Goal: Task Accomplishment & Management: Use online tool/utility

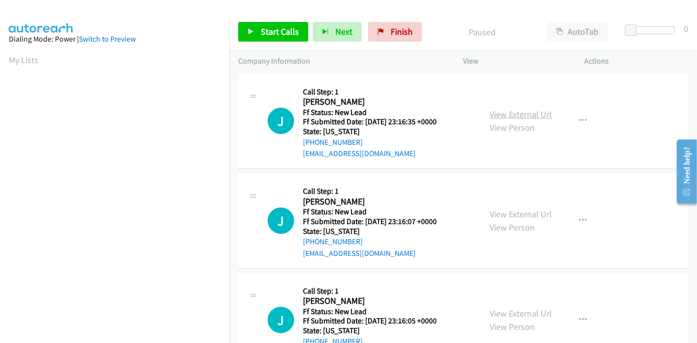
click at [517, 112] on link "View External Url" at bounding box center [520, 114] width 62 height 11
click at [519, 213] on link "View External Url" at bounding box center [520, 214] width 62 height 11
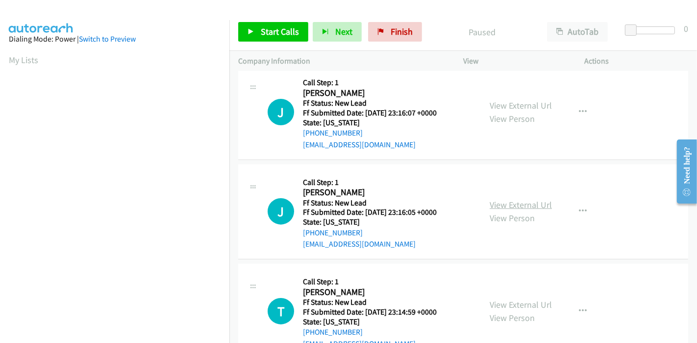
click at [519, 206] on link "View External Url" at bounding box center [520, 204] width 62 height 11
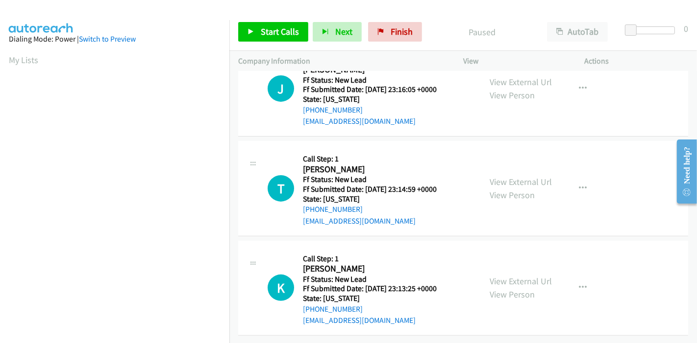
scroll to position [239, 0]
click at [518, 176] on link "View External Url" at bounding box center [520, 181] width 62 height 11
click at [495, 276] on link "View External Url" at bounding box center [520, 281] width 62 height 11
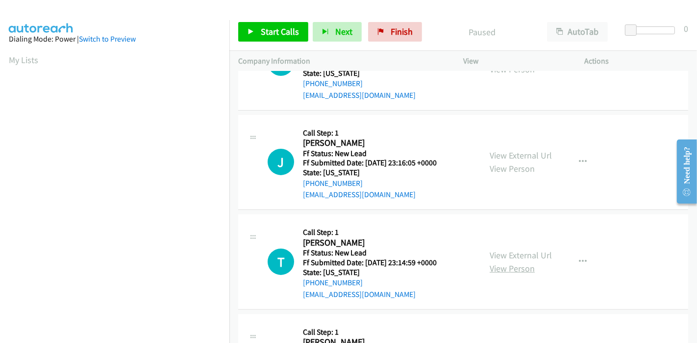
scroll to position [130, 0]
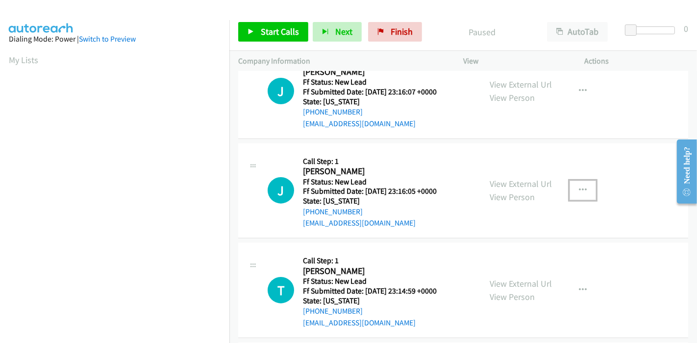
click at [578, 192] on icon "button" at bounding box center [582, 191] width 8 height 8
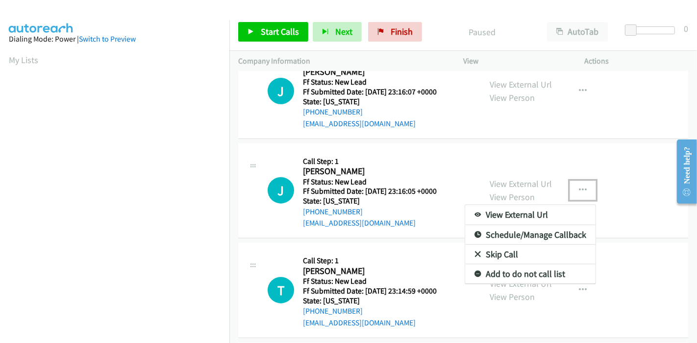
click at [506, 255] on link "Skip Call" at bounding box center [530, 255] width 130 height 20
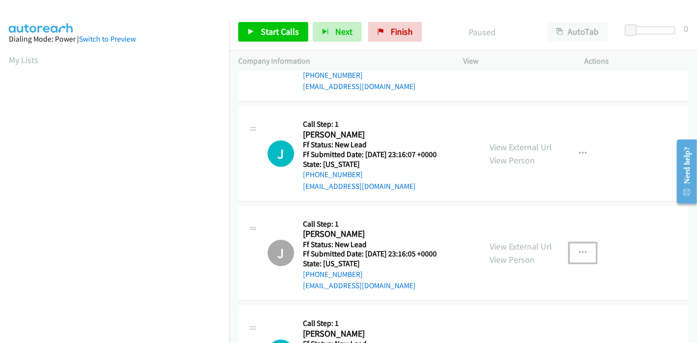
scroll to position [0, 0]
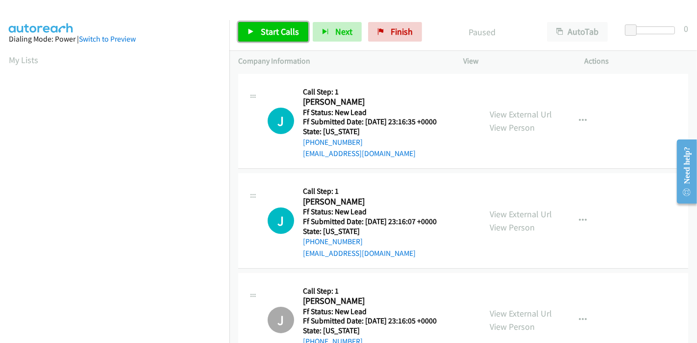
click at [257, 28] on link "Start Calls" at bounding box center [273, 32] width 70 height 20
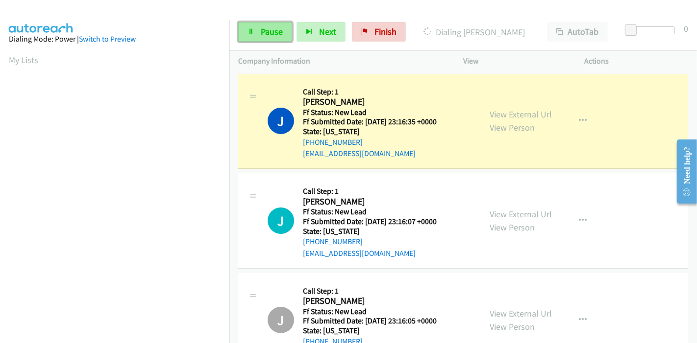
click at [257, 32] on link "Pause" at bounding box center [265, 32] width 54 height 20
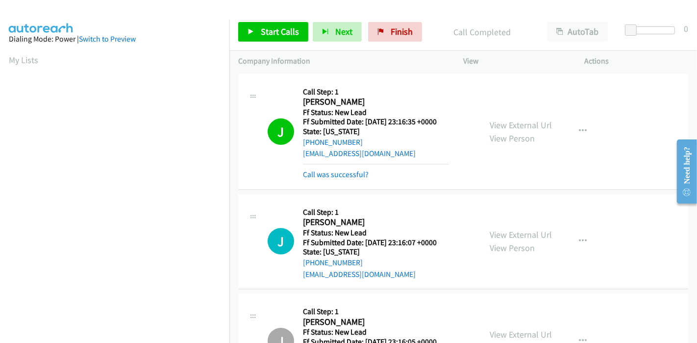
scroll to position [207, 0]
click at [348, 175] on link "Call was successful?" at bounding box center [336, 174] width 66 height 9
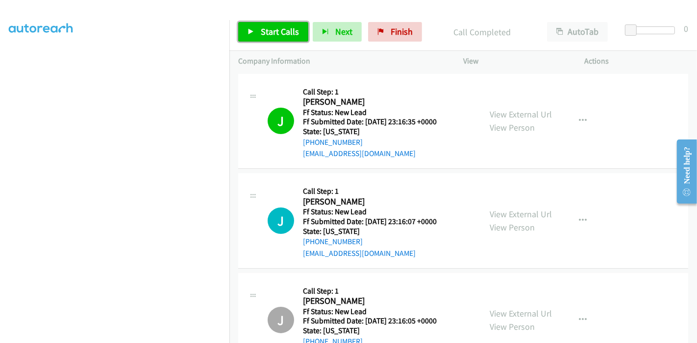
click at [264, 31] on span "Start Calls" at bounding box center [280, 31] width 38 height 11
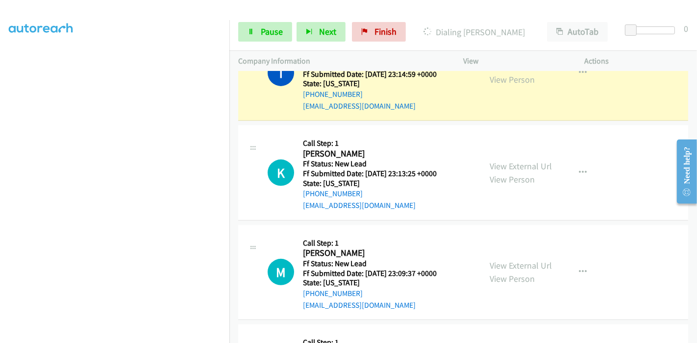
scroll to position [259, 0]
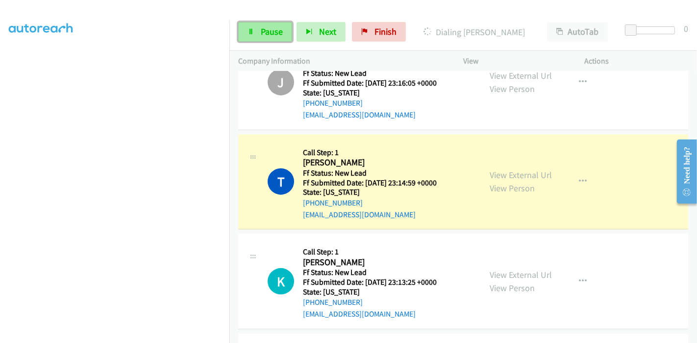
click at [258, 28] on link "Pause" at bounding box center [265, 32] width 54 height 20
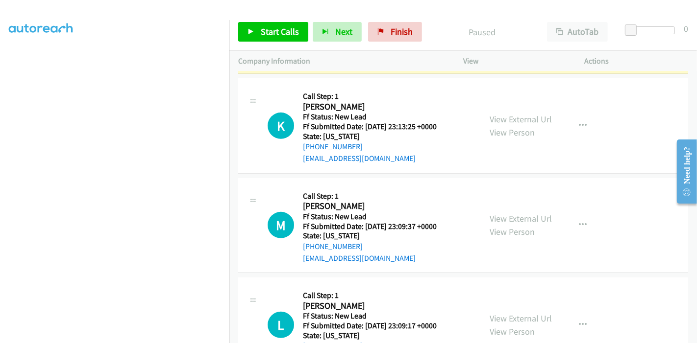
scroll to position [531, 0]
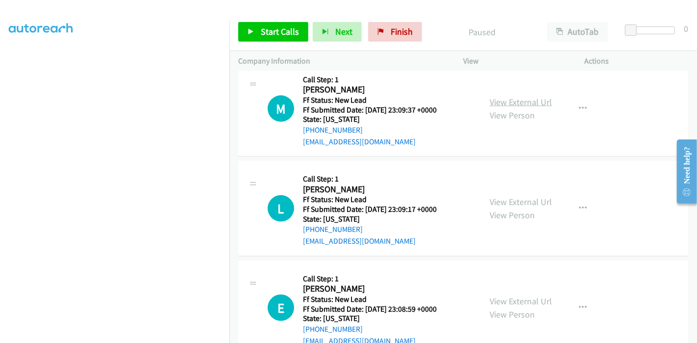
click at [502, 104] on link "View External Url" at bounding box center [520, 101] width 62 height 11
click at [506, 201] on link "View External Url" at bounding box center [520, 201] width 62 height 11
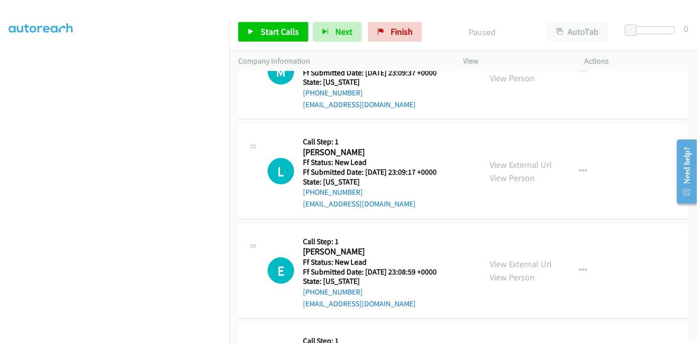
scroll to position [586, 0]
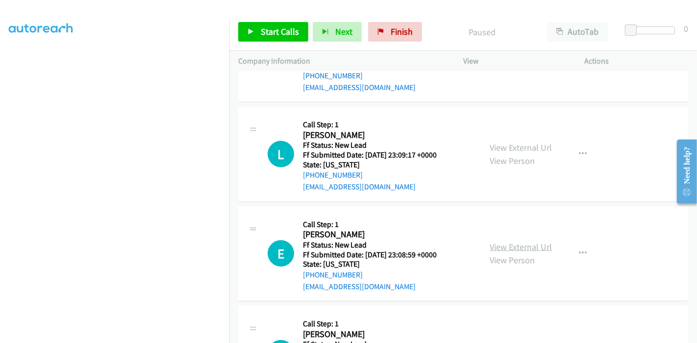
click at [508, 242] on link "View External Url" at bounding box center [520, 246] width 62 height 11
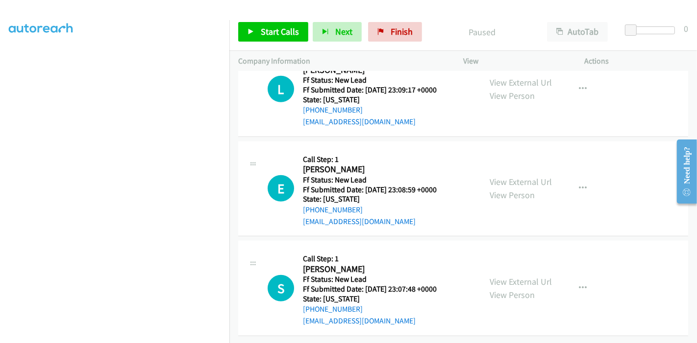
scroll to position [657, 0]
click at [505, 276] on link "View External Url" at bounding box center [520, 281] width 62 height 11
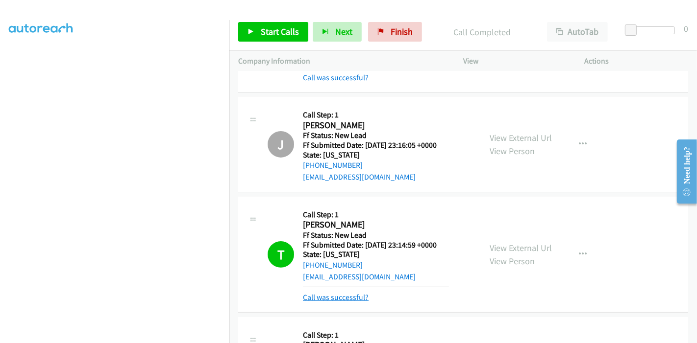
scroll to position [222, 0]
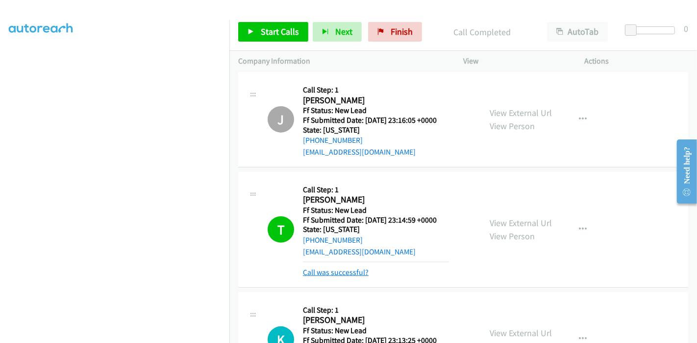
click at [358, 268] on link "Call was successful?" at bounding box center [336, 272] width 66 height 9
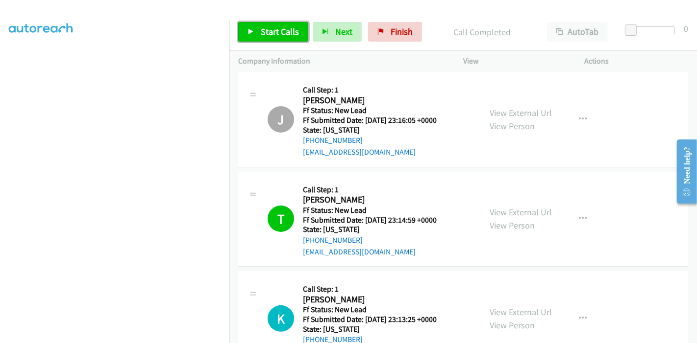
click at [252, 38] on link "Start Calls" at bounding box center [273, 32] width 70 height 20
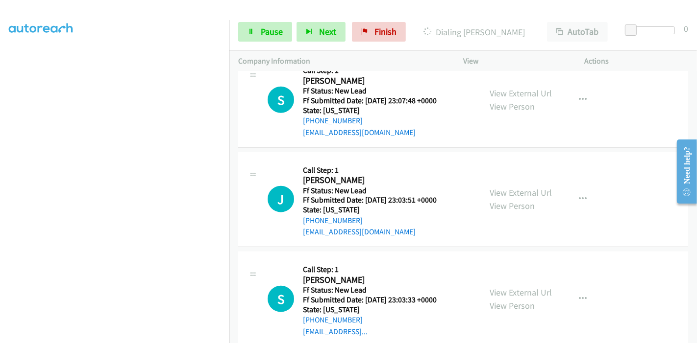
scroll to position [927, 0]
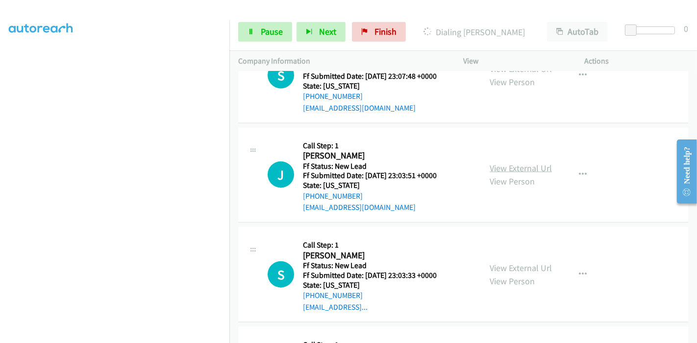
click at [519, 166] on link "View External Url" at bounding box center [520, 168] width 62 height 11
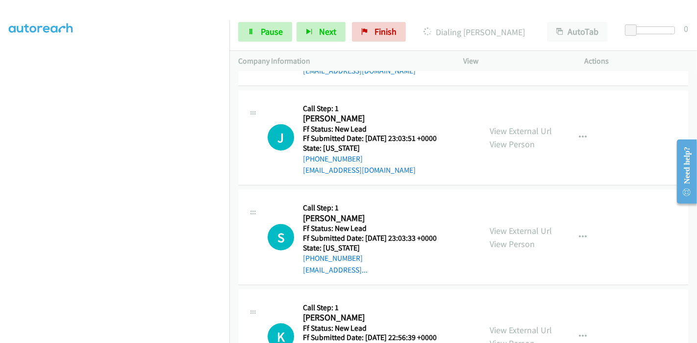
scroll to position [981, 0]
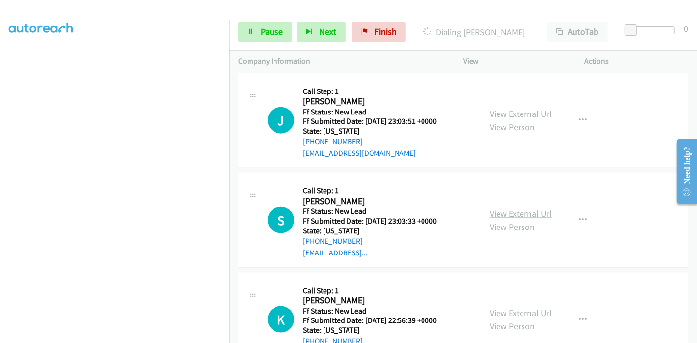
click at [516, 208] on link "View External Url" at bounding box center [520, 213] width 62 height 11
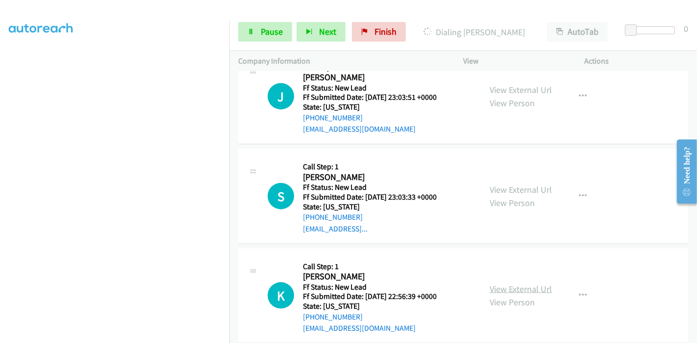
scroll to position [1018, 0]
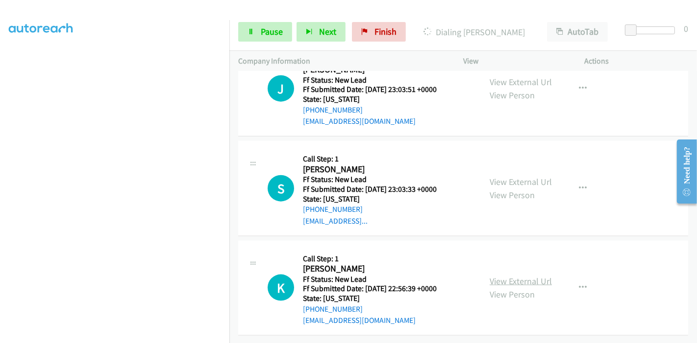
click at [513, 276] on link "View External Url" at bounding box center [520, 281] width 62 height 11
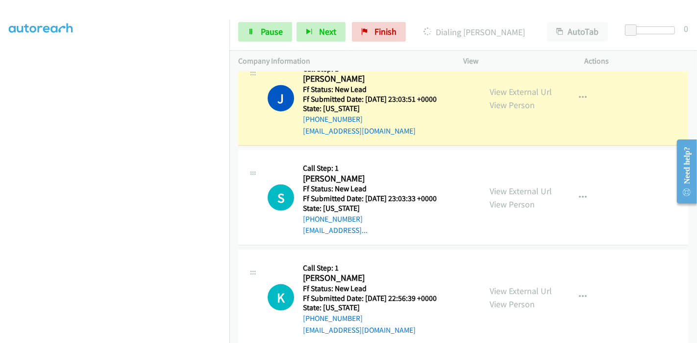
scroll to position [1059, 0]
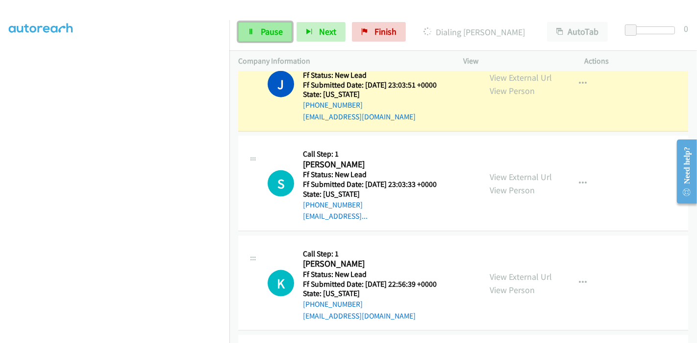
click at [261, 30] on span "Pause" at bounding box center [272, 31] width 22 height 11
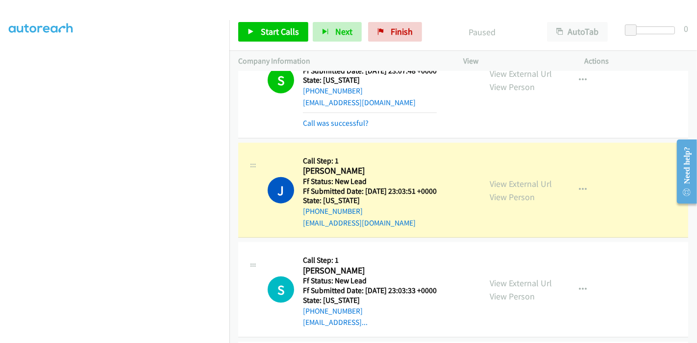
scroll to position [951, 0]
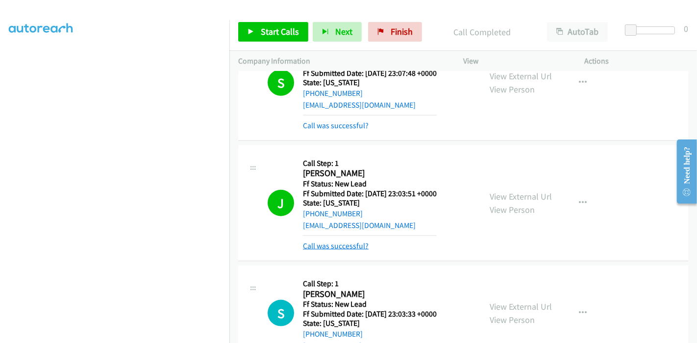
click at [348, 245] on link "Call was successful?" at bounding box center [336, 245] width 66 height 9
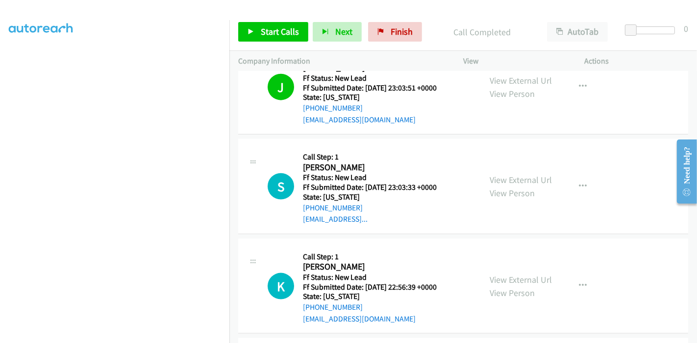
scroll to position [1059, 0]
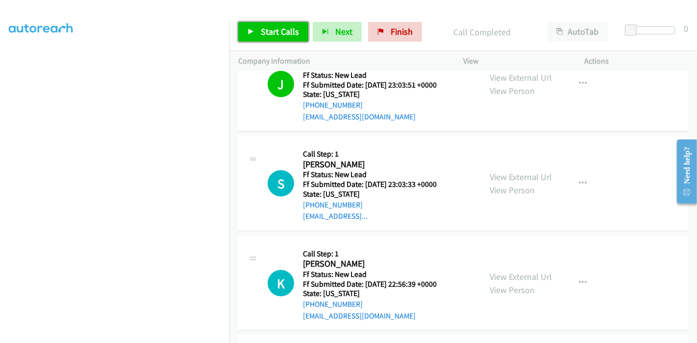
click at [255, 29] on link "Start Calls" at bounding box center [273, 32] width 70 height 20
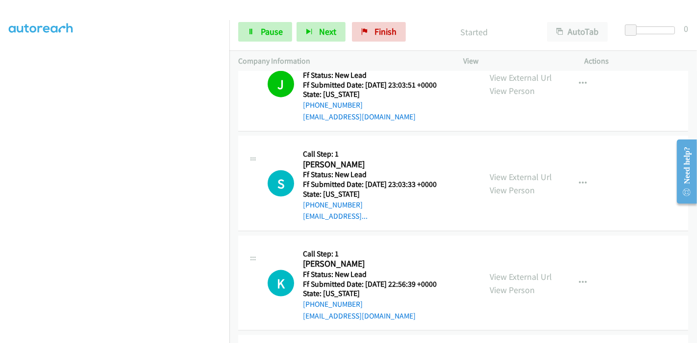
scroll to position [1114, 0]
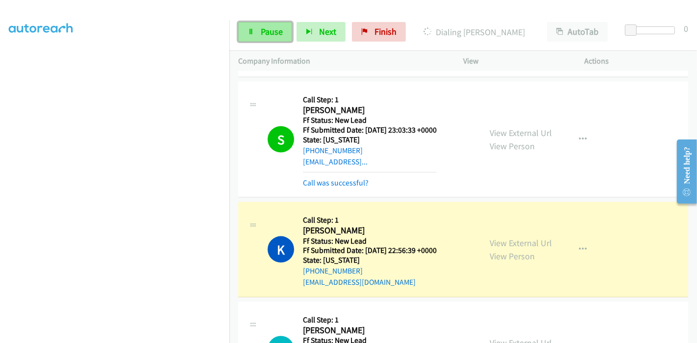
click at [273, 33] on span "Pause" at bounding box center [272, 31] width 22 height 11
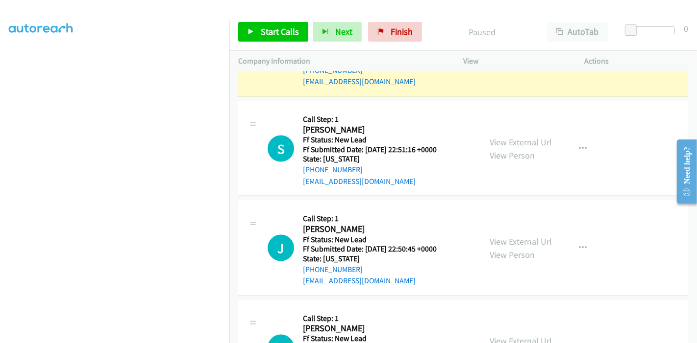
scroll to position [1332, 0]
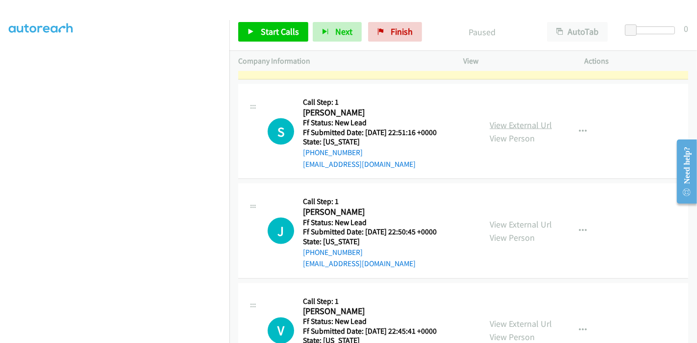
click at [512, 125] on link "View External Url" at bounding box center [520, 125] width 62 height 11
click at [501, 219] on link "View External Url" at bounding box center [520, 224] width 62 height 11
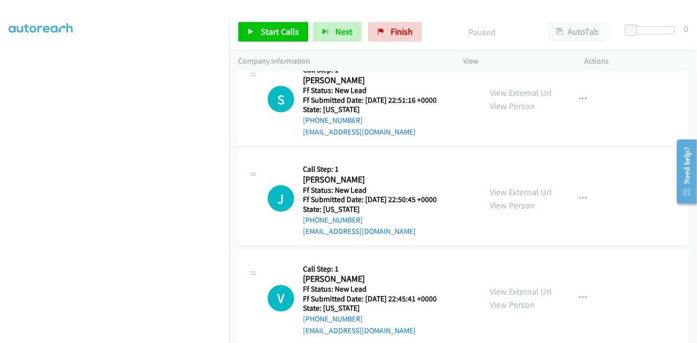
scroll to position [1379, 0]
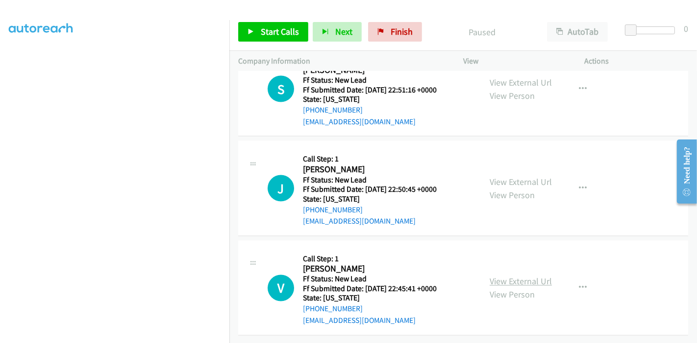
click at [513, 276] on link "View External Url" at bounding box center [520, 281] width 62 height 11
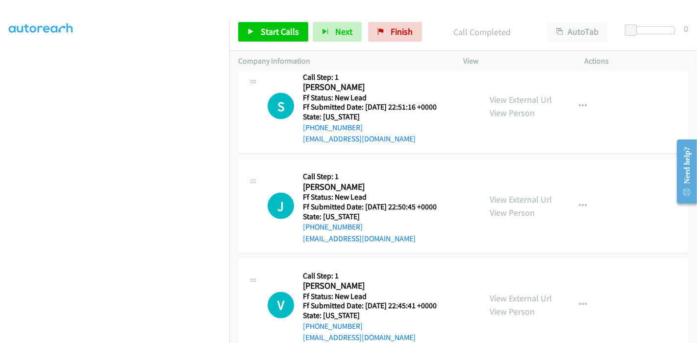
scroll to position [1400, 0]
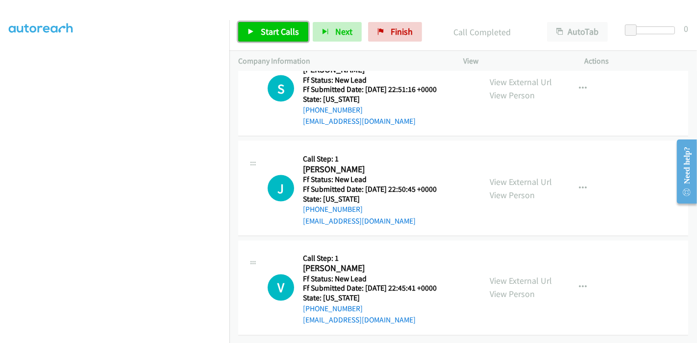
click at [249, 31] on icon at bounding box center [250, 32] width 7 height 7
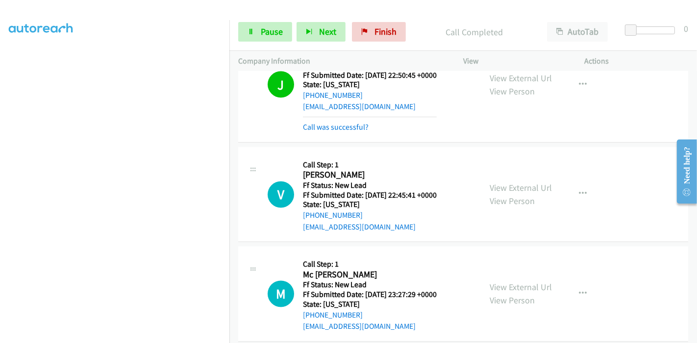
scroll to position [1563, 0]
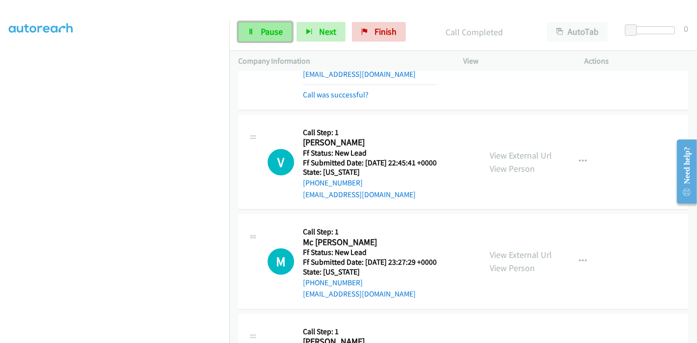
click at [256, 32] on link "Pause" at bounding box center [265, 32] width 54 height 20
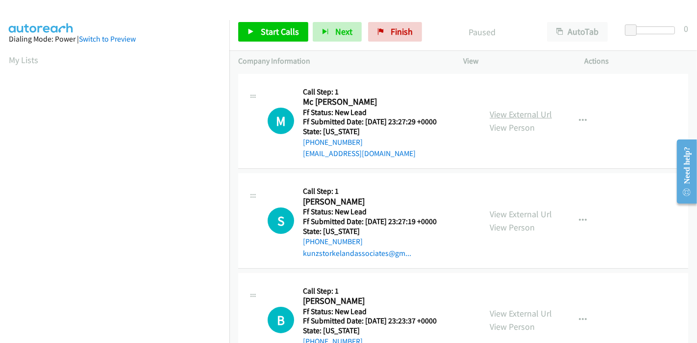
click at [515, 113] on link "View External Url" at bounding box center [520, 114] width 62 height 11
click at [517, 211] on link "View External Url" at bounding box center [520, 214] width 62 height 11
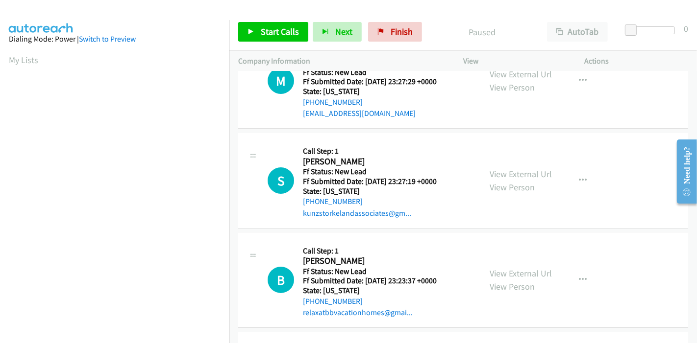
scroll to position [109, 0]
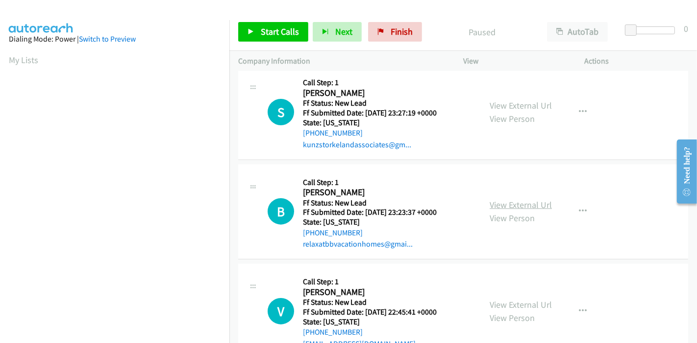
click at [509, 206] on link "View External Url" at bounding box center [520, 204] width 62 height 11
click at [257, 25] on link "Start Calls" at bounding box center [273, 32] width 70 height 20
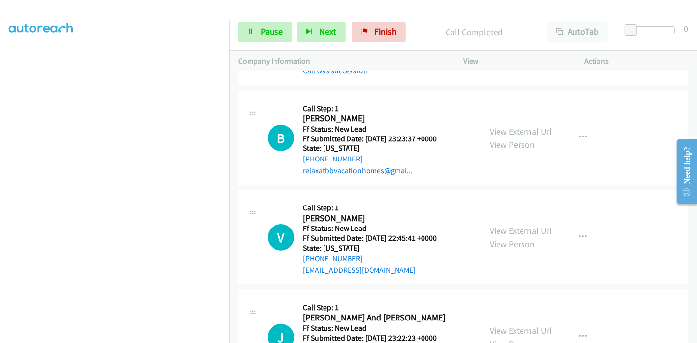
scroll to position [170, 0]
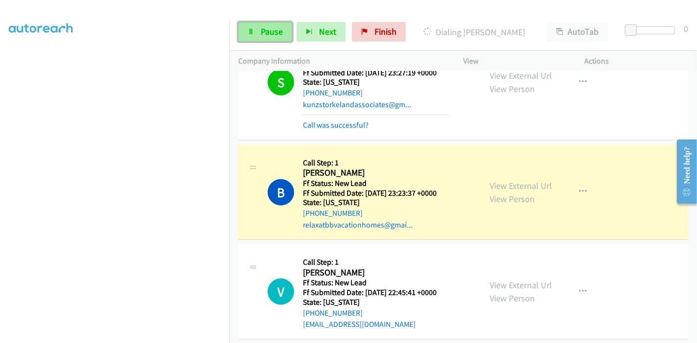
click at [251, 34] on icon at bounding box center [250, 32] width 7 height 7
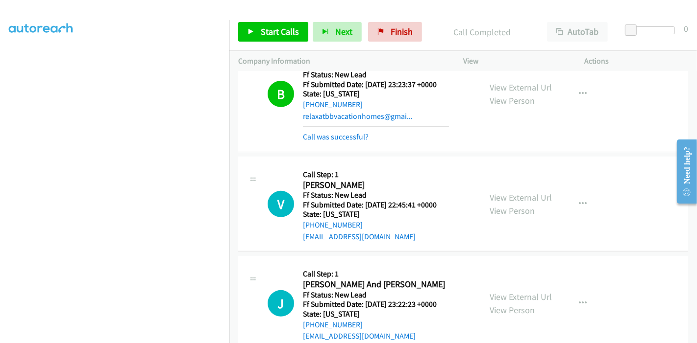
scroll to position [333, 0]
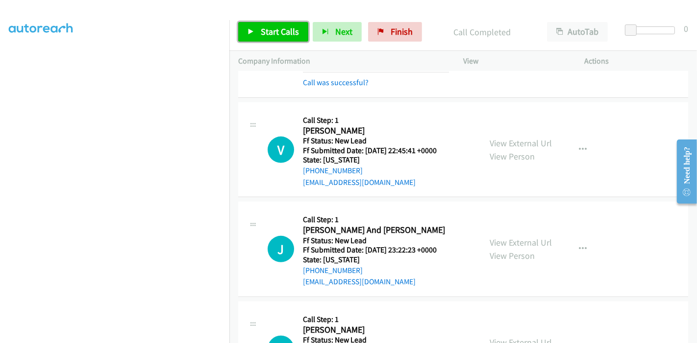
click at [258, 27] on link "Start Calls" at bounding box center [273, 32] width 70 height 20
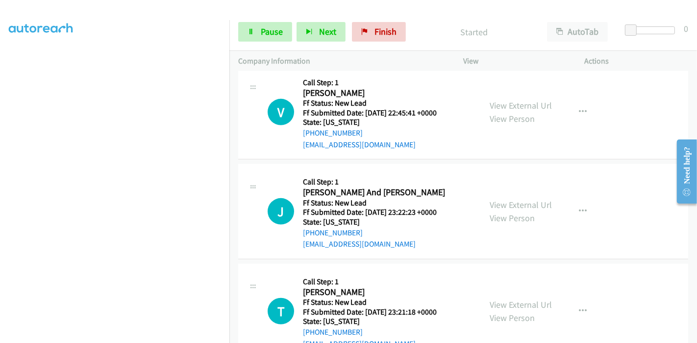
scroll to position [387, 0]
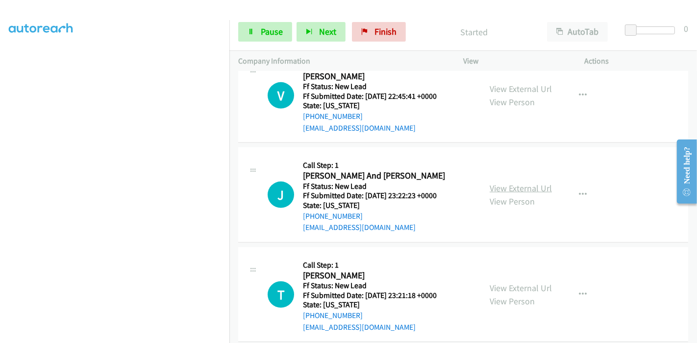
click at [516, 186] on link "View External Url" at bounding box center [520, 188] width 62 height 11
click at [504, 283] on link "View External Url" at bounding box center [520, 288] width 62 height 11
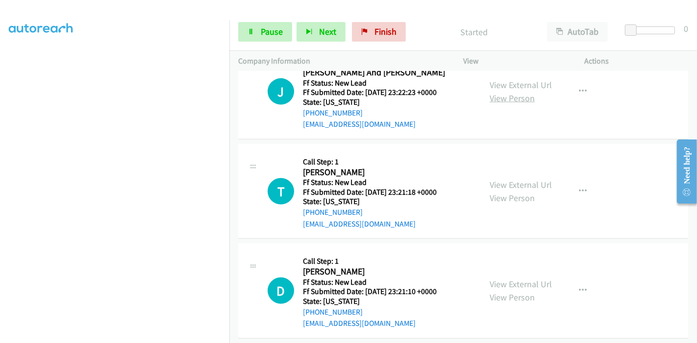
scroll to position [497, 0]
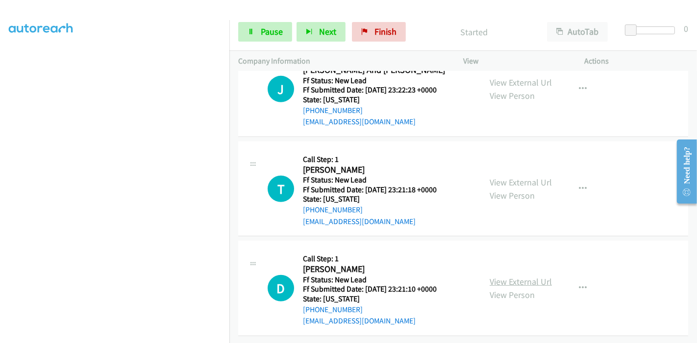
click at [519, 278] on link "View External Url" at bounding box center [520, 281] width 62 height 11
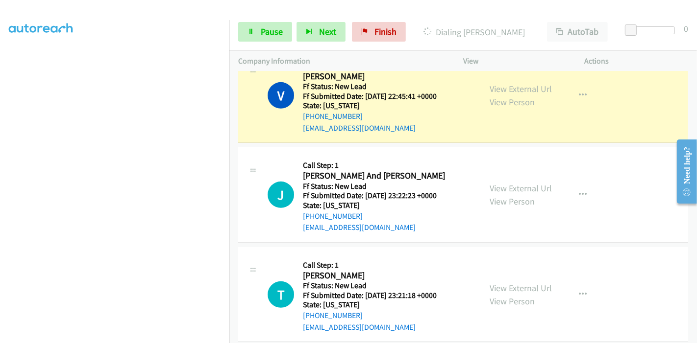
scroll to position [333, 0]
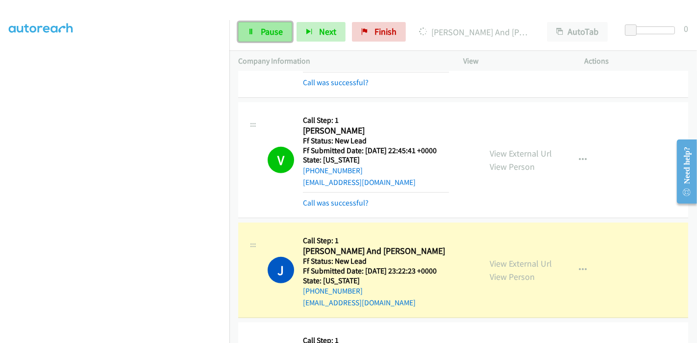
click at [267, 39] on link "Pause" at bounding box center [265, 32] width 54 height 20
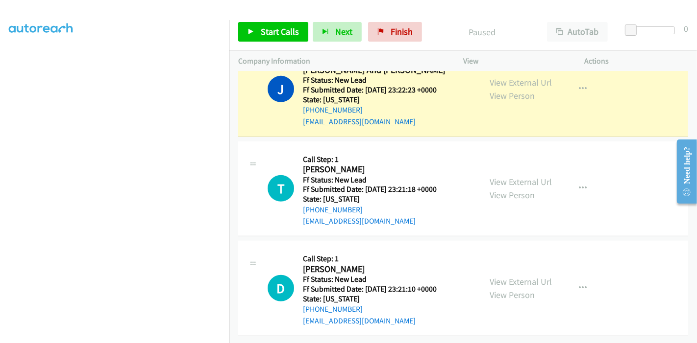
scroll to position [411, 0]
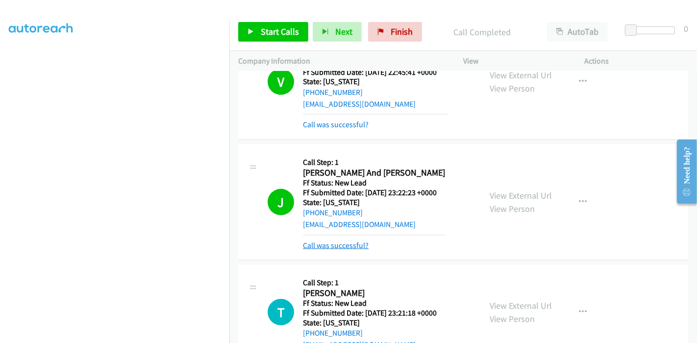
click at [355, 244] on link "Call was successful?" at bounding box center [336, 245] width 66 height 9
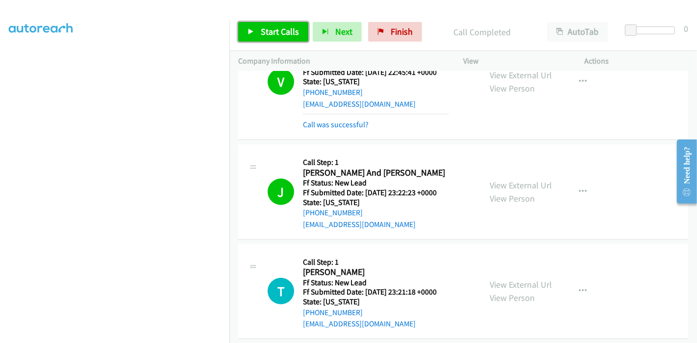
click at [264, 34] on span "Start Calls" at bounding box center [280, 31] width 38 height 11
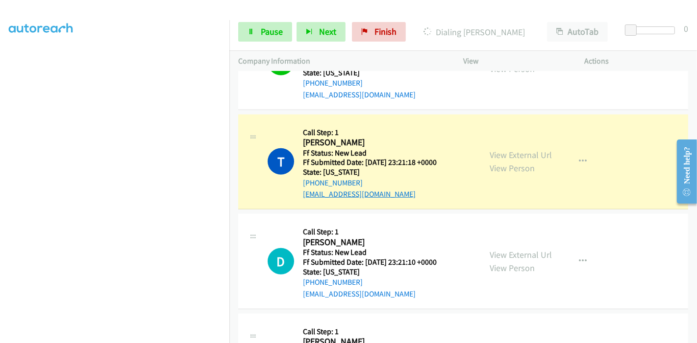
scroll to position [492, 0]
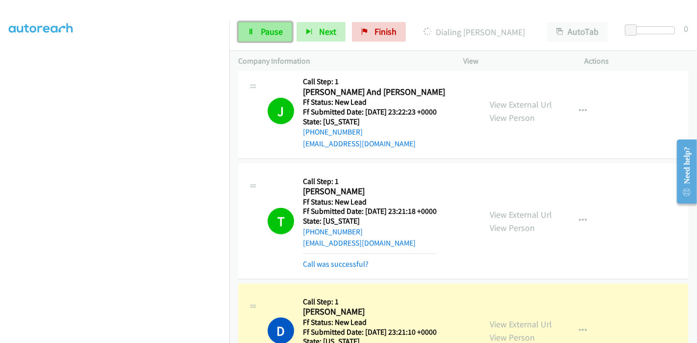
click at [251, 29] on icon at bounding box center [250, 32] width 7 height 7
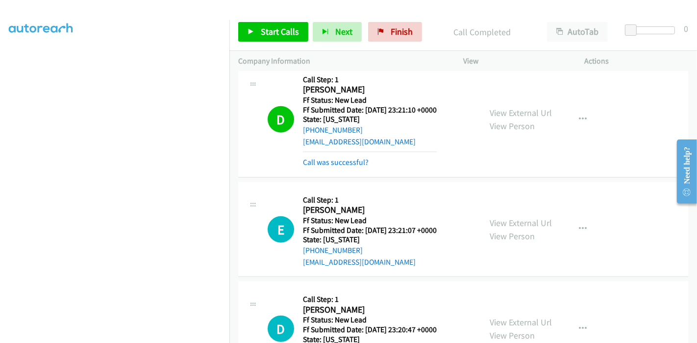
scroll to position [710, 0]
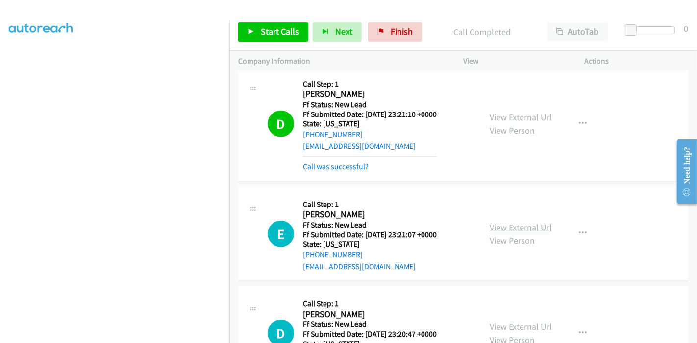
click at [515, 224] on link "View External Url" at bounding box center [520, 227] width 62 height 11
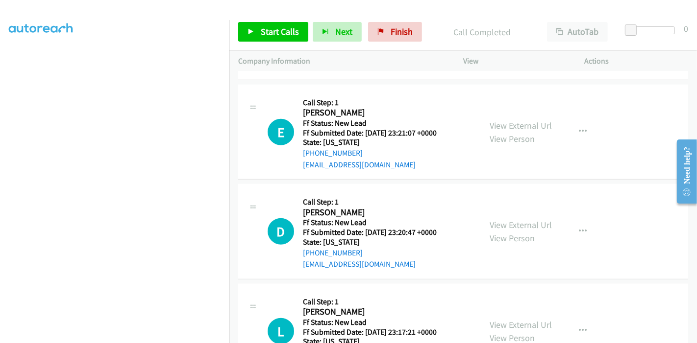
scroll to position [819, 0]
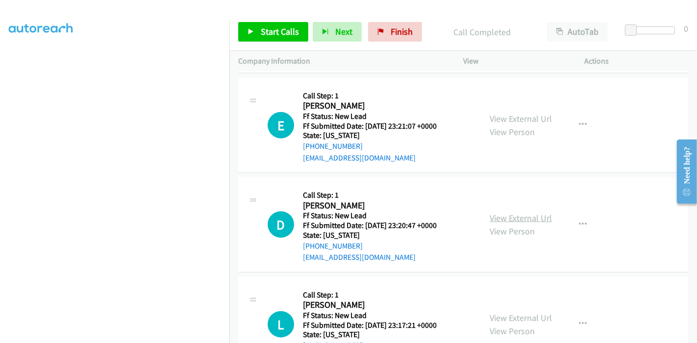
click at [512, 219] on link "View External Url" at bounding box center [520, 218] width 62 height 11
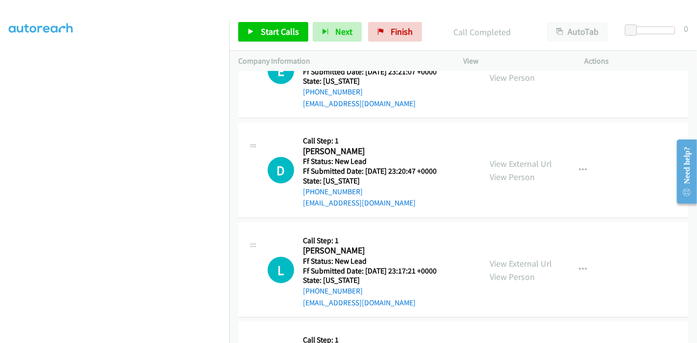
scroll to position [928, 0]
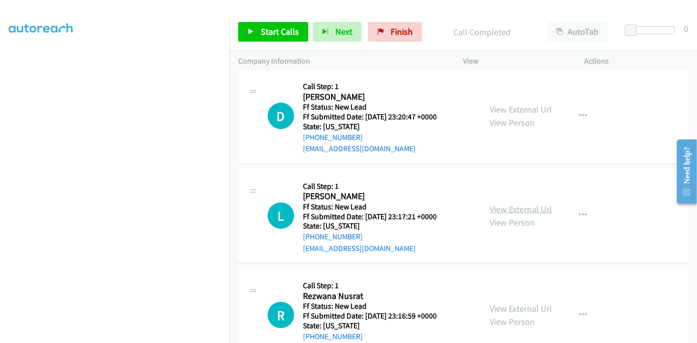
click at [505, 204] on link "View External Url" at bounding box center [520, 209] width 62 height 11
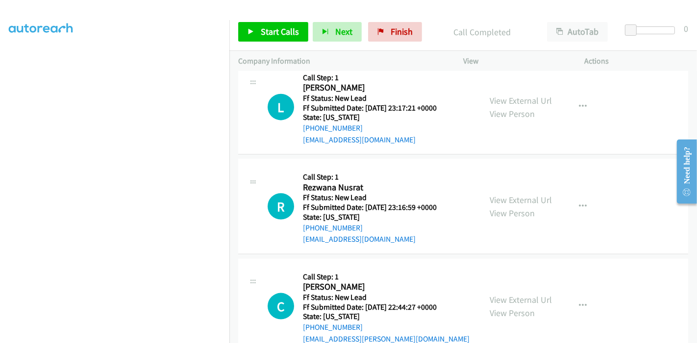
scroll to position [1037, 0]
click at [516, 194] on link "View External Url" at bounding box center [520, 199] width 62 height 11
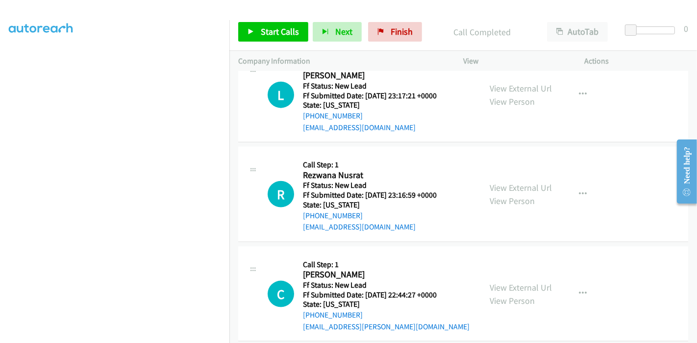
scroll to position [1059, 0]
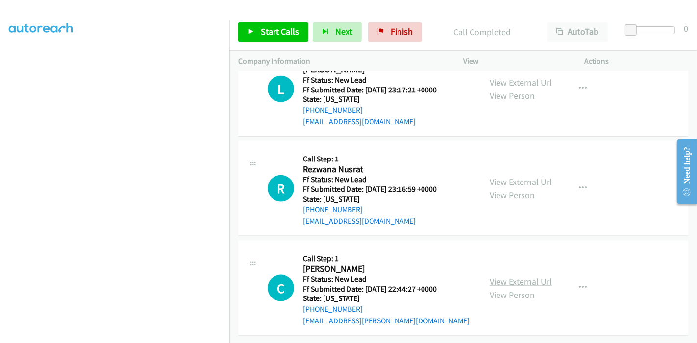
click at [515, 276] on link "View External Url" at bounding box center [520, 281] width 62 height 11
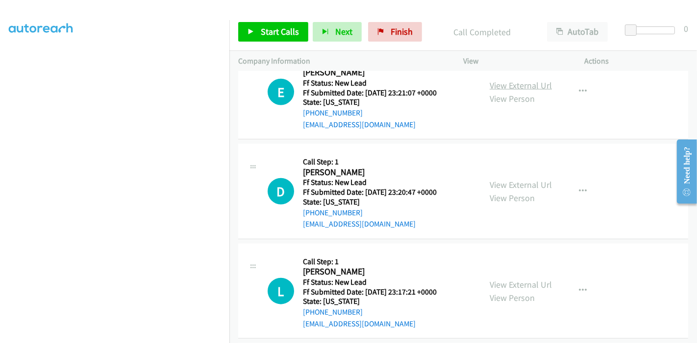
scroll to position [842, 0]
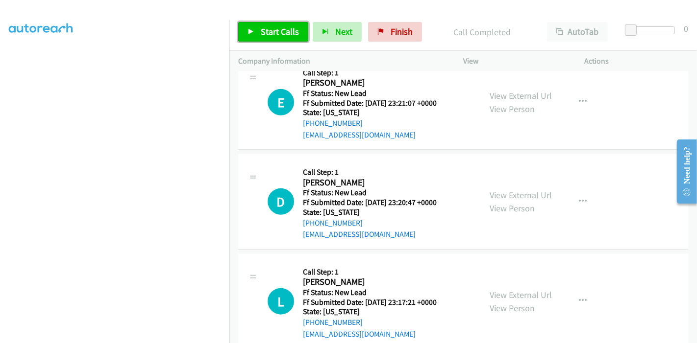
click at [268, 31] on span "Start Calls" at bounding box center [280, 31] width 38 height 11
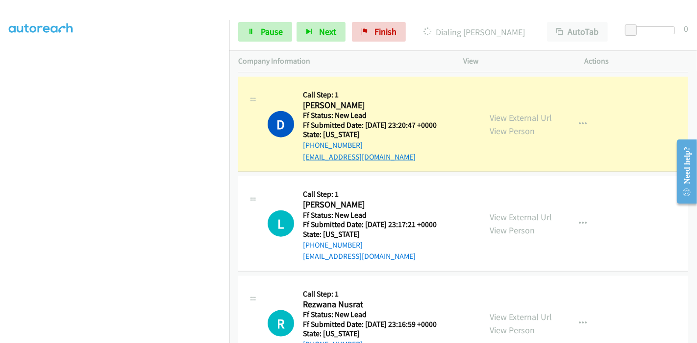
scroll to position [951, 0]
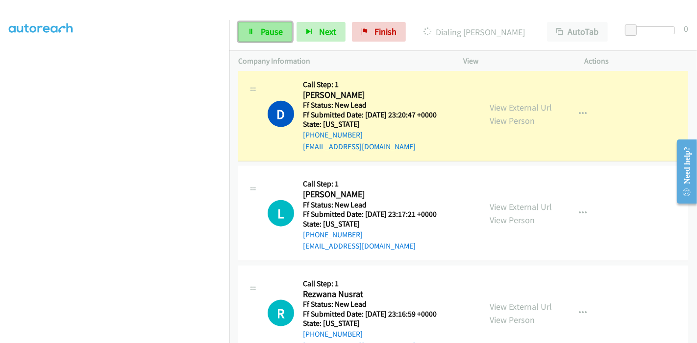
click at [261, 24] on link "Pause" at bounding box center [265, 32] width 54 height 20
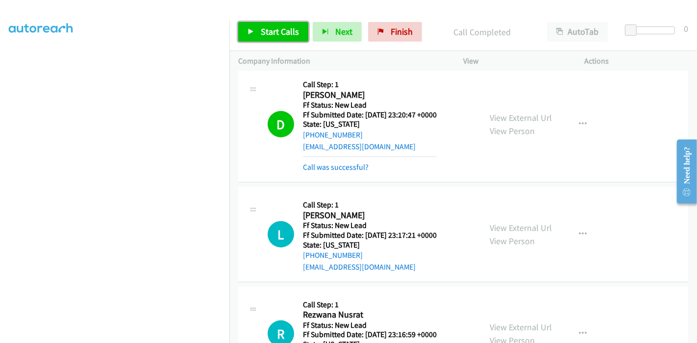
click at [263, 26] on span "Start Calls" at bounding box center [280, 31] width 38 height 11
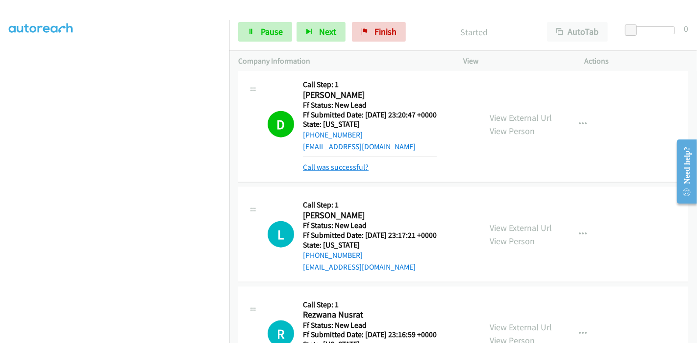
click at [325, 164] on link "Call was successful?" at bounding box center [336, 167] width 66 height 9
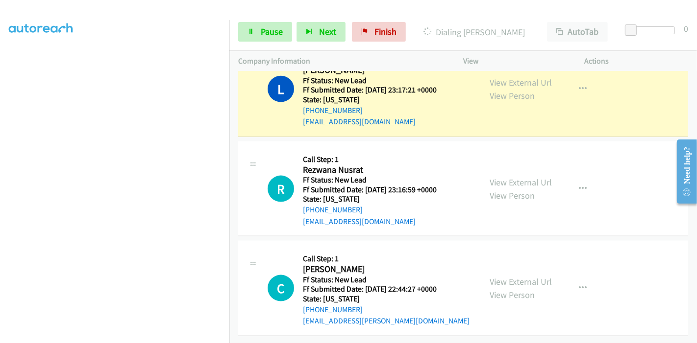
scroll to position [1091, 0]
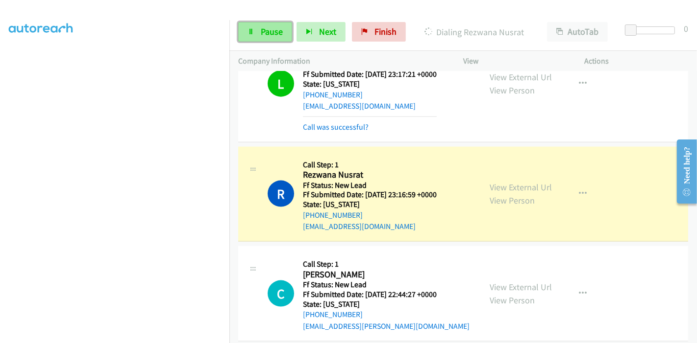
click at [270, 35] on span "Pause" at bounding box center [272, 31] width 22 height 11
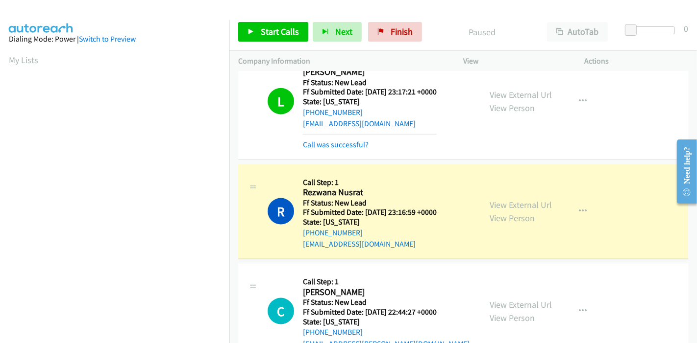
scroll to position [207, 0]
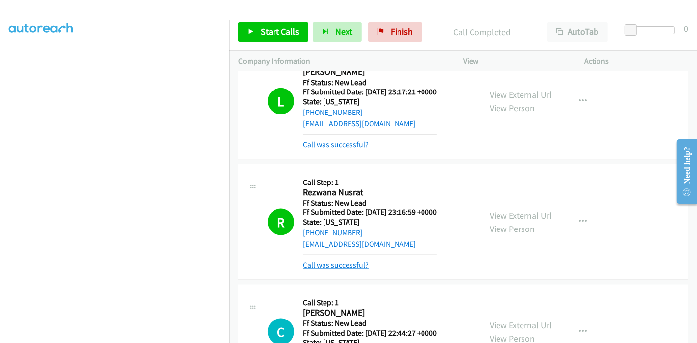
click at [346, 263] on link "Call was successful?" at bounding box center [336, 265] width 66 height 9
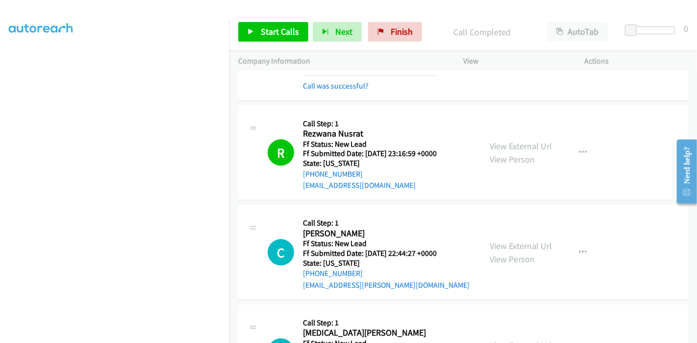
scroll to position [1128, 0]
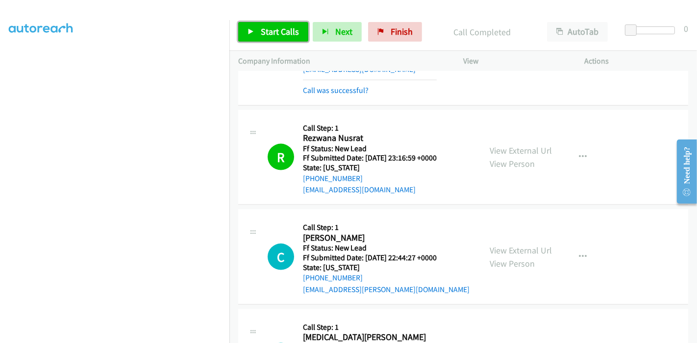
click at [246, 31] on link "Start Calls" at bounding box center [273, 32] width 70 height 20
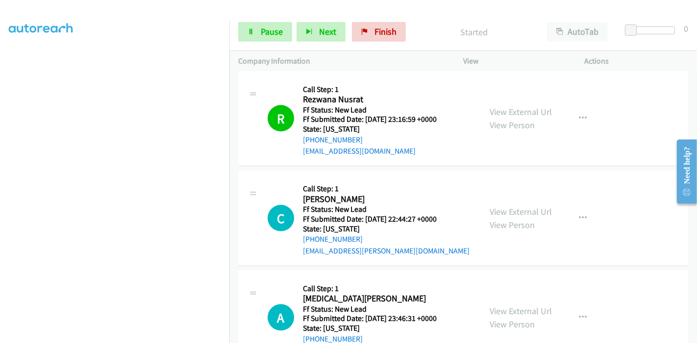
scroll to position [1182, 0]
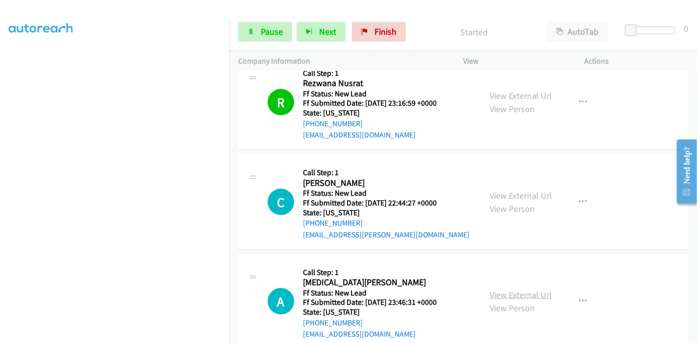
click at [509, 291] on link "View External Url" at bounding box center [520, 294] width 62 height 11
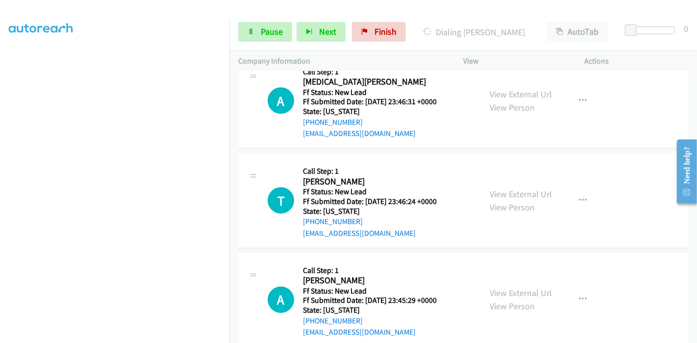
scroll to position [1400, 0]
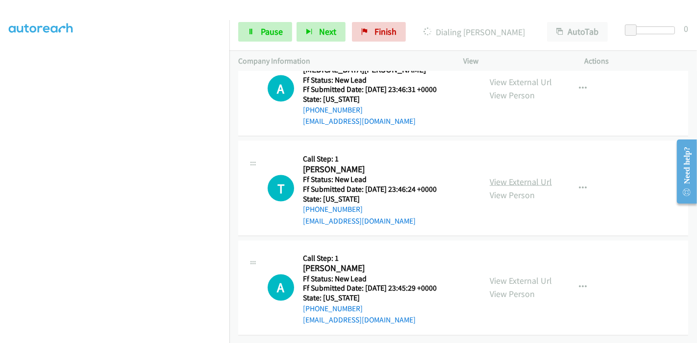
click at [519, 176] on link "View External Url" at bounding box center [520, 181] width 62 height 11
click at [497, 276] on link "View External Url" at bounding box center [520, 281] width 62 height 11
click at [261, 32] on span "Pause" at bounding box center [272, 31] width 22 height 11
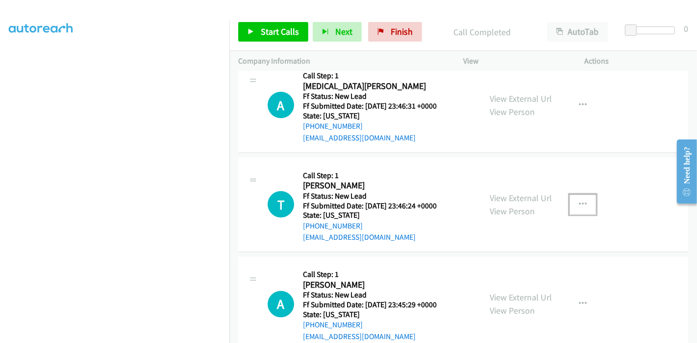
click at [578, 202] on icon "button" at bounding box center [582, 205] width 8 height 8
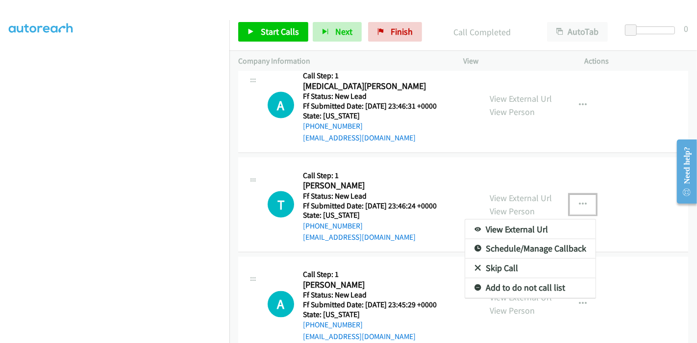
click at [503, 261] on link "Skip Call" at bounding box center [530, 269] width 130 height 20
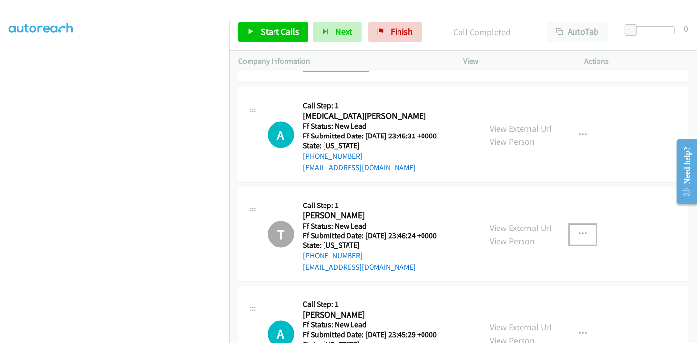
scroll to position [1312, 0]
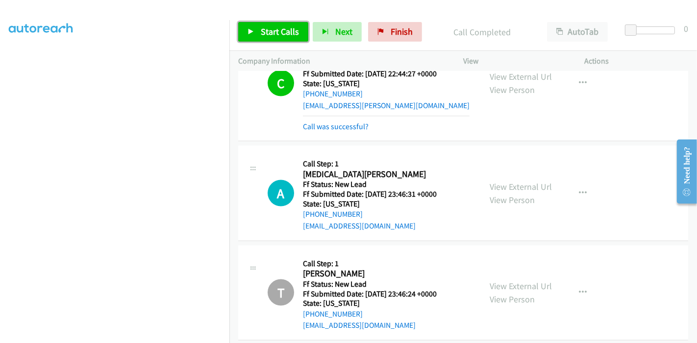
click at [279, 36] on span "Start Calls" at bounding box center [280, 31] width 38 height 11
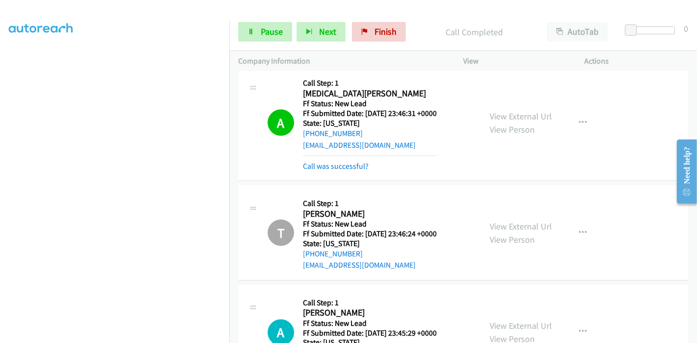
scroll to position [1501, 0]
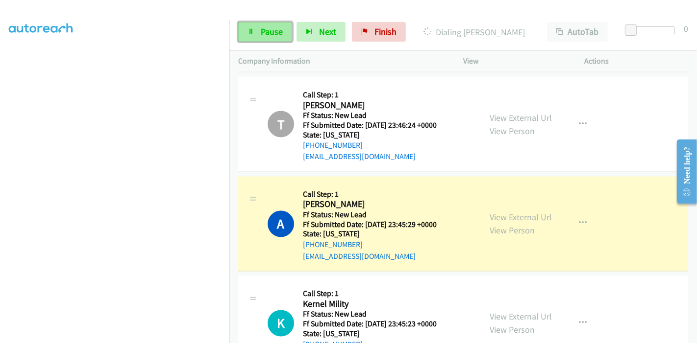
click at [262, 35] on span "Pause" at bounding box center [272, 31] width 22 height 11
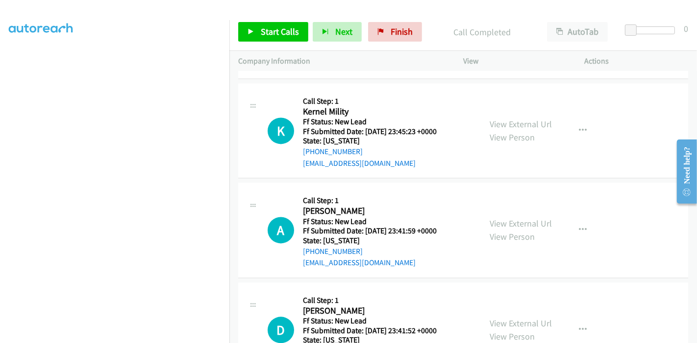
scroll to position [1760, 0]
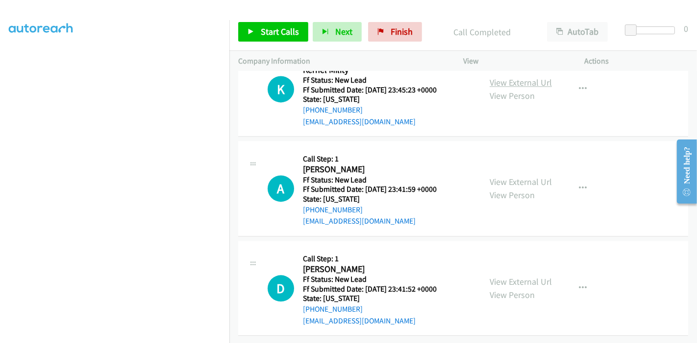
click at [523, 77] on link "View External Url" at bounding box center [520, 82] width 62 height 11
click at [519, 176] on link "View External Url" at bounding box center [520, 181] width 62 height 11
click at [510, 276] on link "View External Url" at bounding box center [520, 281] width 62 height 11
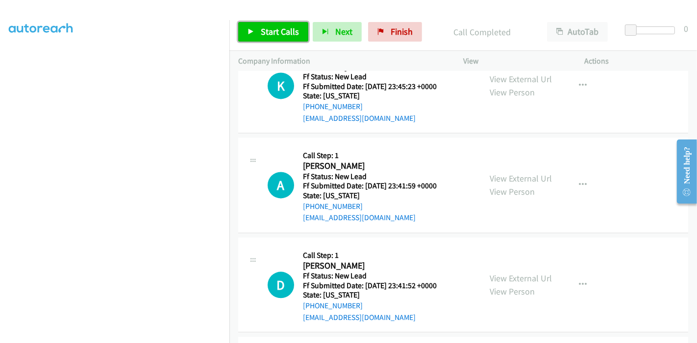
click at [269, 30] on span "Start Calls" at bounding box center [280, 31] width 38 height 11
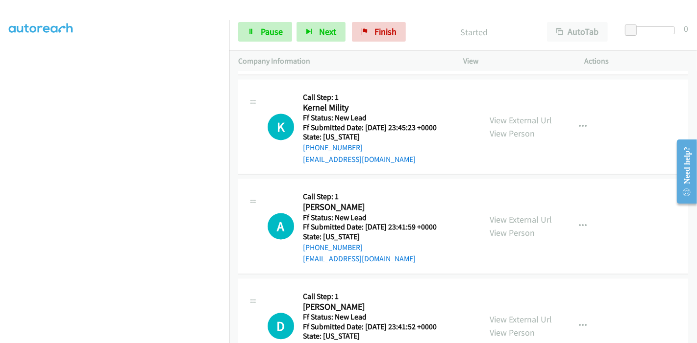
scroll to position [1652, 0]
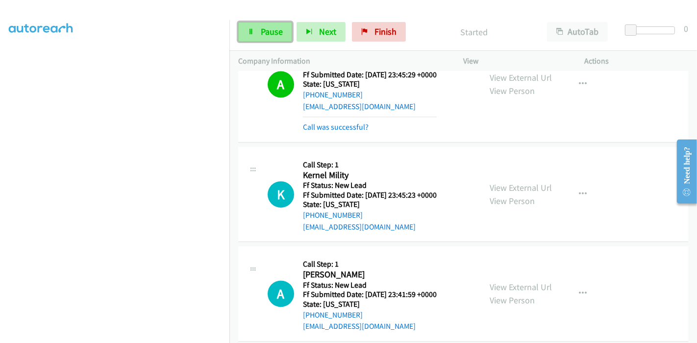
click at [265, 32] on span "Pause" at bounding box center [272, 31] width 22 height 11
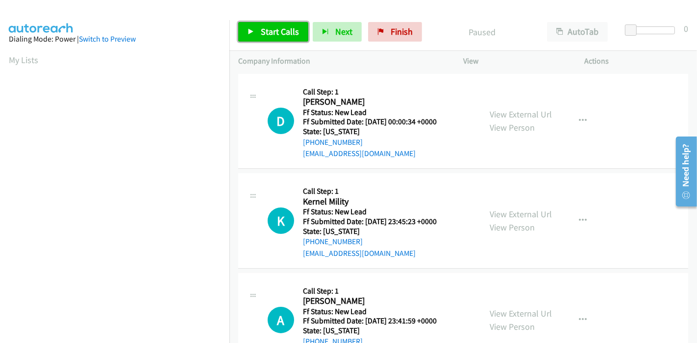
click at [271, 37] on link "Start Calls" at bounding box center [273, 32] width 70 height 20
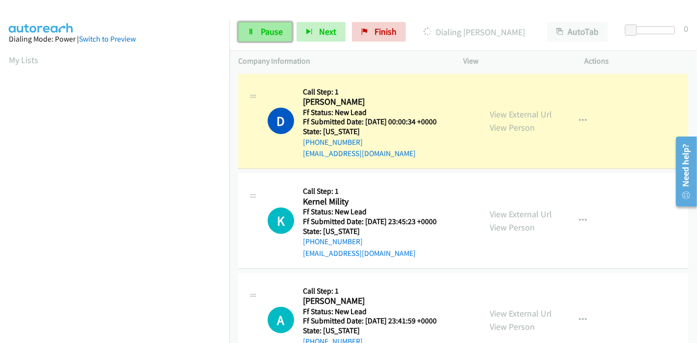
click at [267, 34] on span "Pause" at bounding box center [272, 31] width 22 height 11
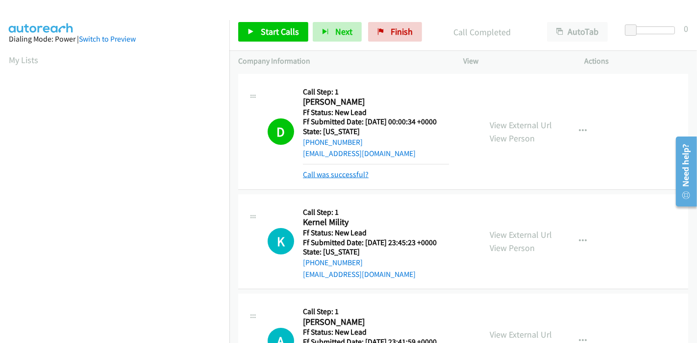
click at [341, 174] on link "Call was successful?" at bounding box center [336, 174] width 66 height 9
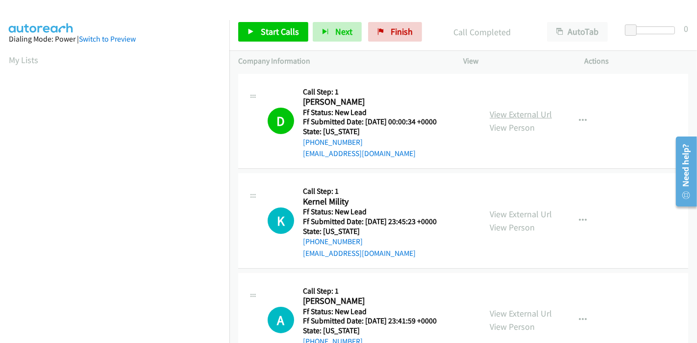
click at [498, 114] on link "View External Url" at bounding box center [520, 114] width 62 height 11
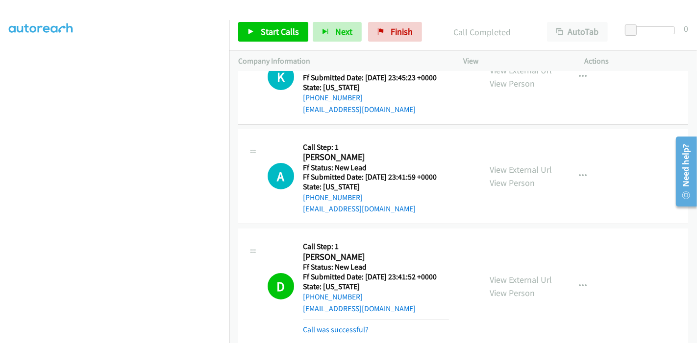
scroll to position [21, 0]
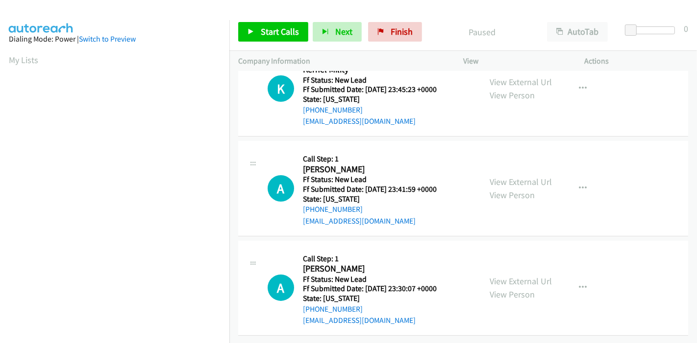
scroll to position [39, 0]
click at [517, 276] on link "View External Url" at bounding box center [520, 281] width 62 height 11
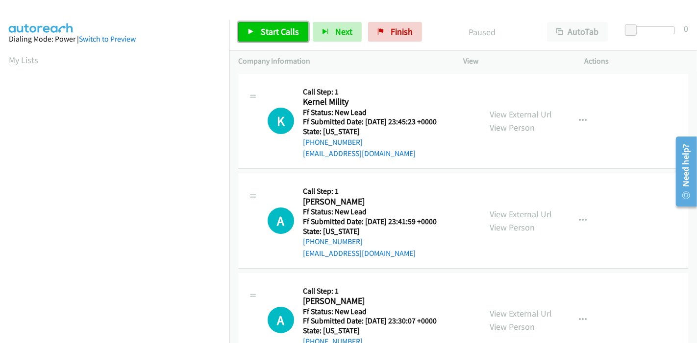
click at [267, 33] on span "Start Calls" at bounding box center [280, 31] width 38 height 11
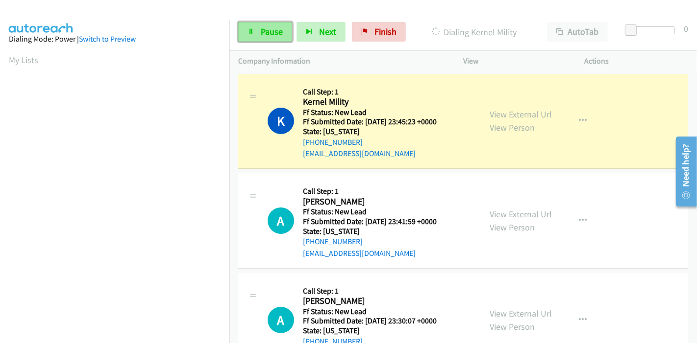
click at [250, 30] on icon at bounding box center [250, 32] width 7 height 7
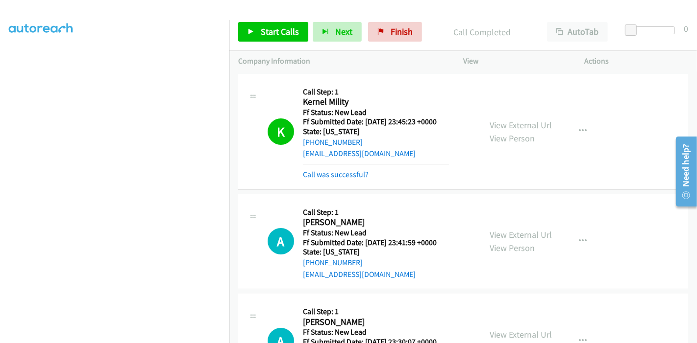
scroll to position [84, 0]
click at [356, 174] on link "Call was successful?" at bounding box center [336, 174] width 66 height 9
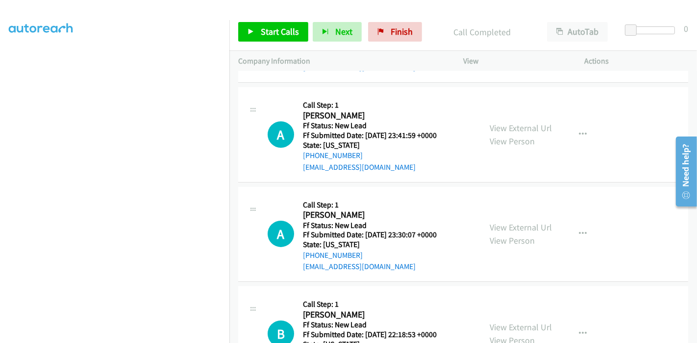
scroll to position [11, 0]
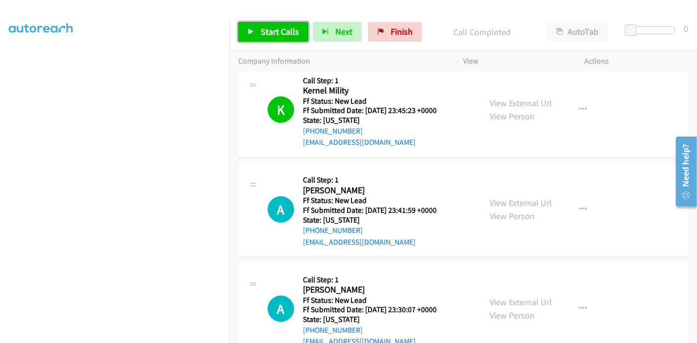
click at [276, 35] on span "Start Calls" at bounding box center [280, 31] width 38 height 11
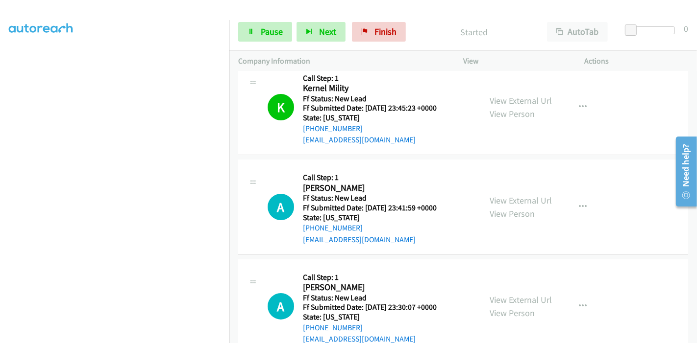
scroll to position [109, 0]
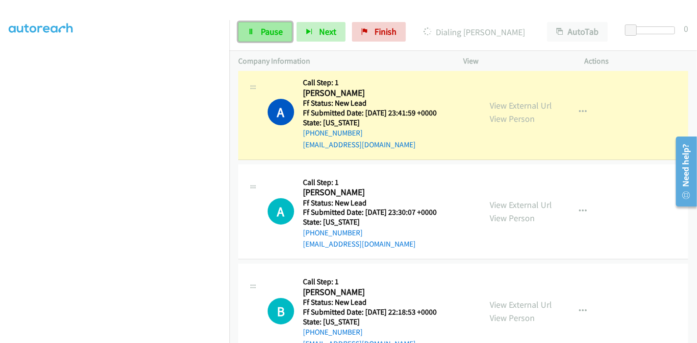
click at [262, 34] on span "Pause" at bounding box center [272, 31] width 22 height 11
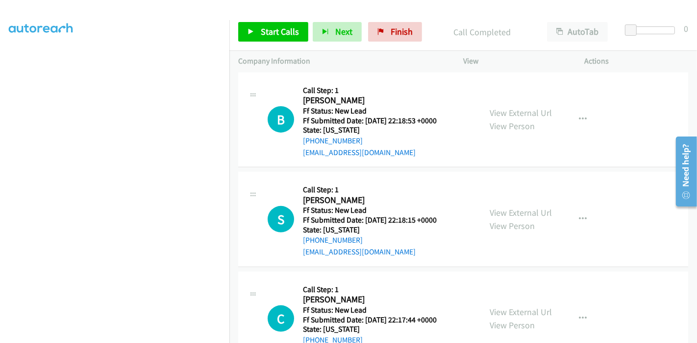
scroll to position [305, 0]
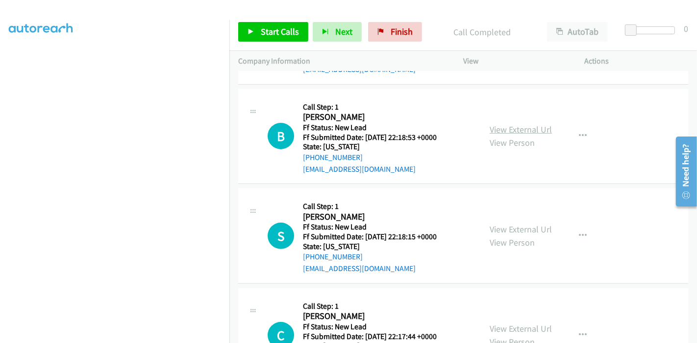
click at [524, 131] on link "View External Url" at bounding box center [520, 129] width 62 height 11
click at [489, 228] on link "View External Url" at bounding box center [520, 229] width 62 height 11
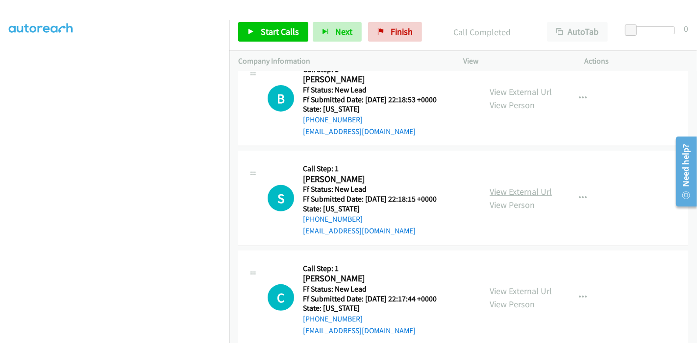
scroll to position [359, 0]
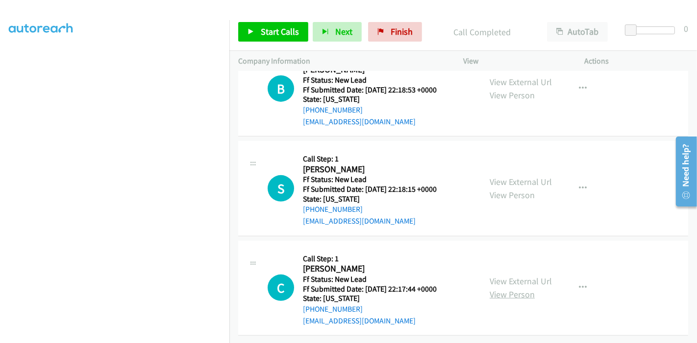
click at [505, 289] on link "View Person" at bounding box center [511, 294] width 45 height 11
click at [507, 276] on link "View External Url" at bounding box center [520, 281] width 62 height 11
click at [270, 27] on span "Start Calls" at bounding box center [280, 31] width 38 height 11
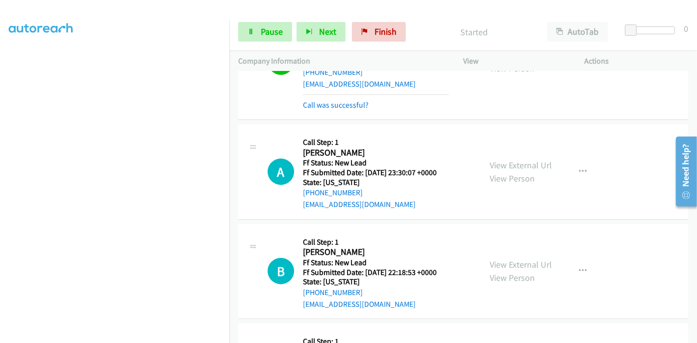
scroll to position [141, 0]
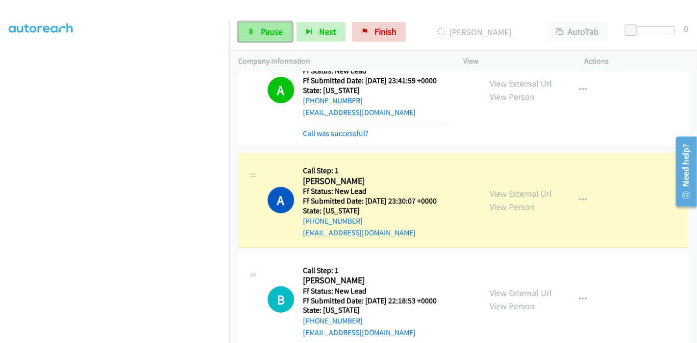
click at [264, 24] on link "Pause" at bounding box center [265, 32] width 54 height 20
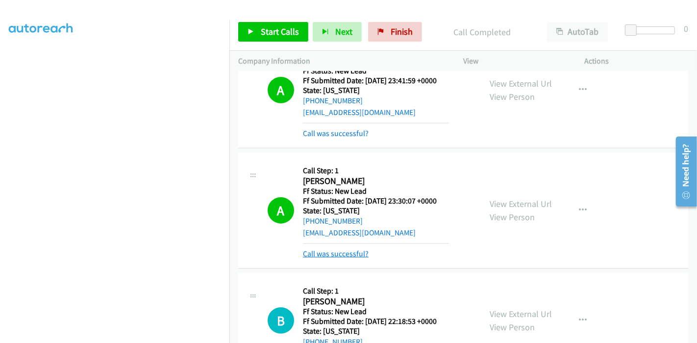
click at [349, 251] on link "Call was successful?" at bounding box center [336, 253] width 66 height 9
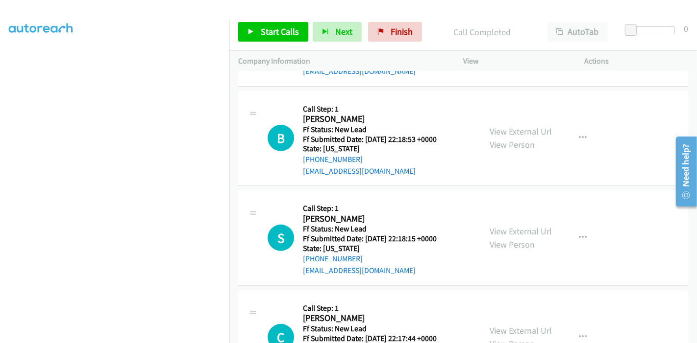
scroll to position [305, 0]
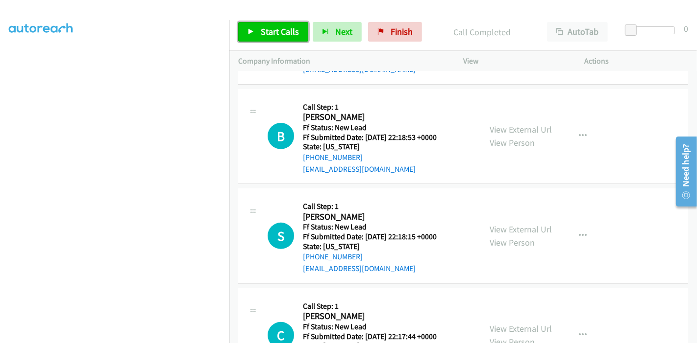
click at [262, 35] on span "Start Calls" at bounding box center [280, 31] width 38 height 11
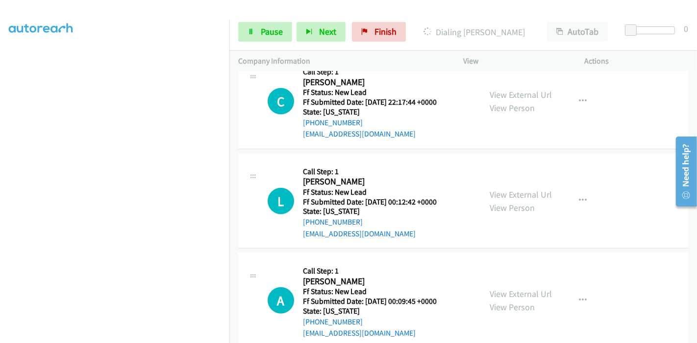
scroll to position [577, 0]
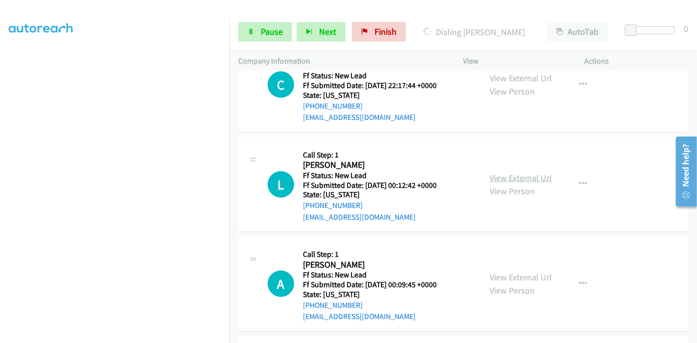
click at [508, 174] on link "View External Url" at bounding box center [520, 177] width 62 height 11
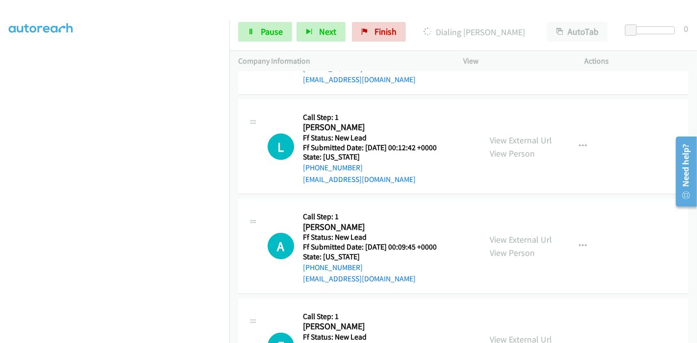
scroll to position [631, 0]
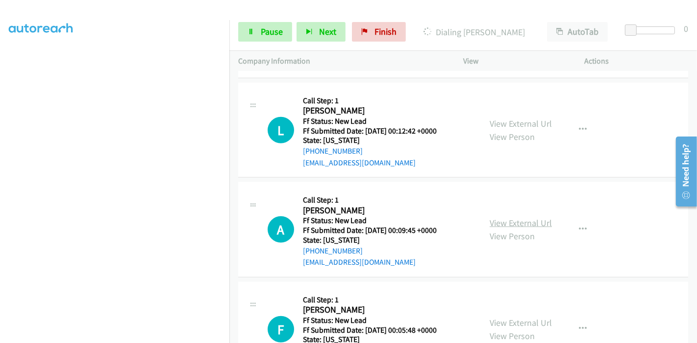
click at [511, 221] on link "View External Url" at bounding box center [520, 222] width 62 height 11
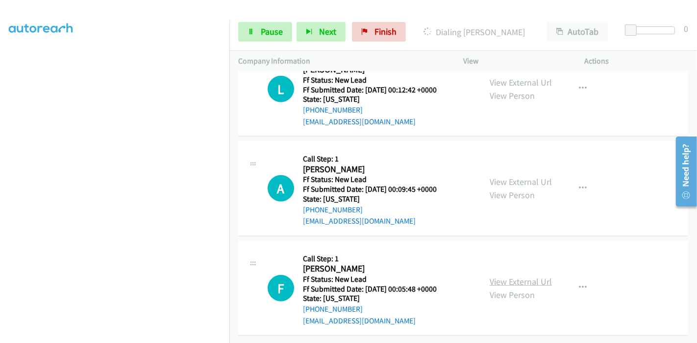
click at [519, 276] on link "View External Url" at bounding box center [520, 281] width 62 height 11
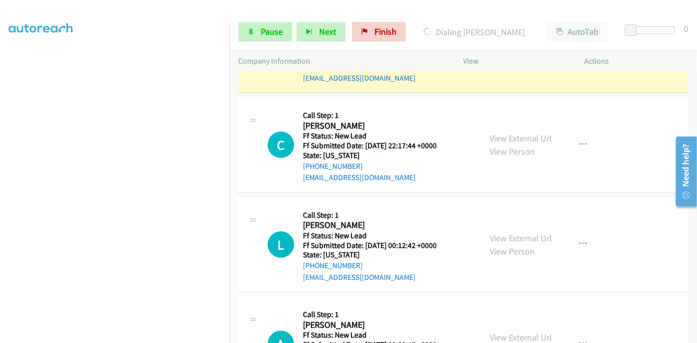
scroll to position [515, 0]
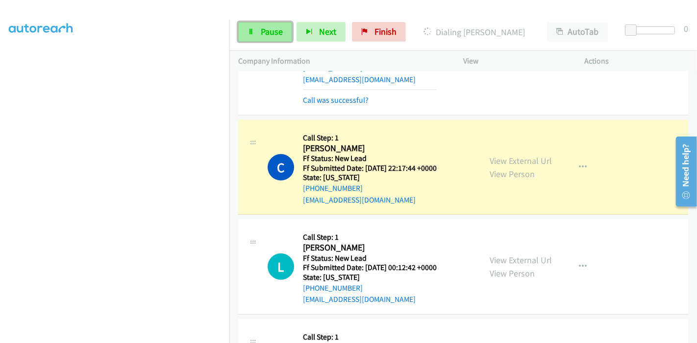
click at [259, 31] on link "Pause" at bounding box center [265, 32] width 54 height 20
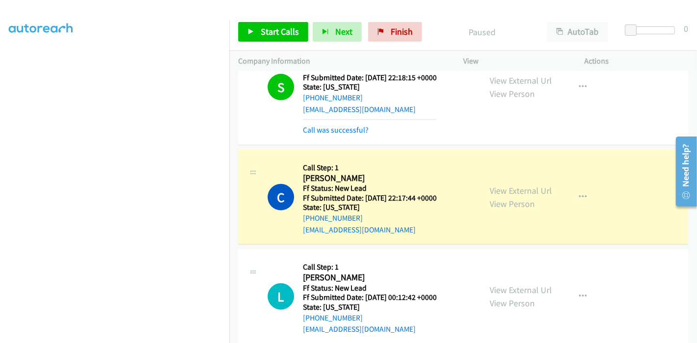
scroll to position [481, 0]
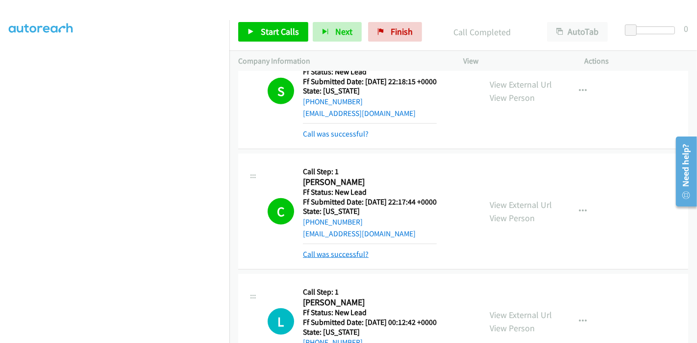
click at [357, 254] on link "Call was successful?" at bounding box center [336, 254] width 66 height 9
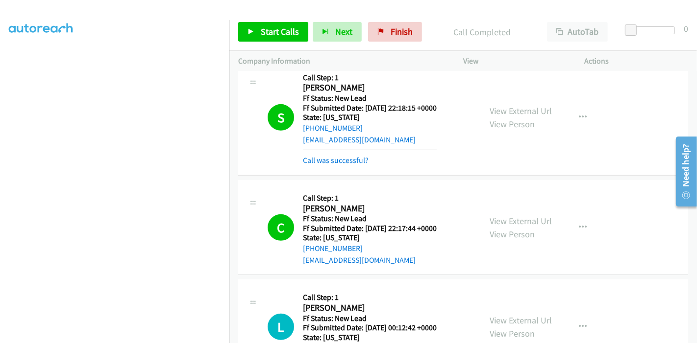
scroll to position [536, 0]
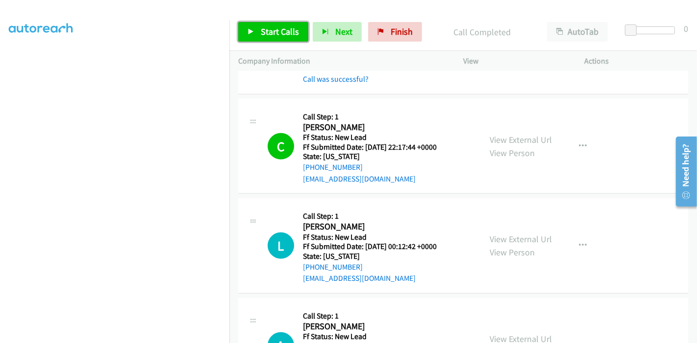
click at [250, 33] on icon at bounding box center [250, 32] width 7 height 7
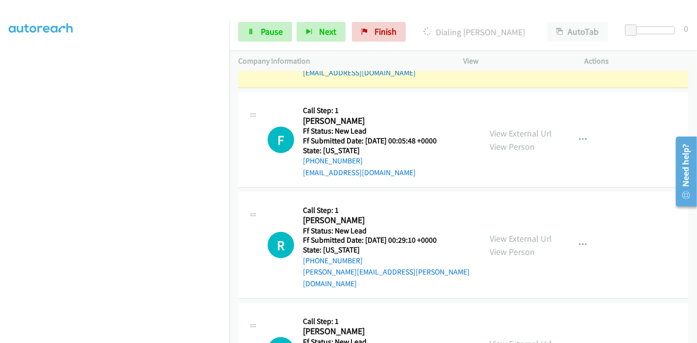
scroll to position [808, 0]
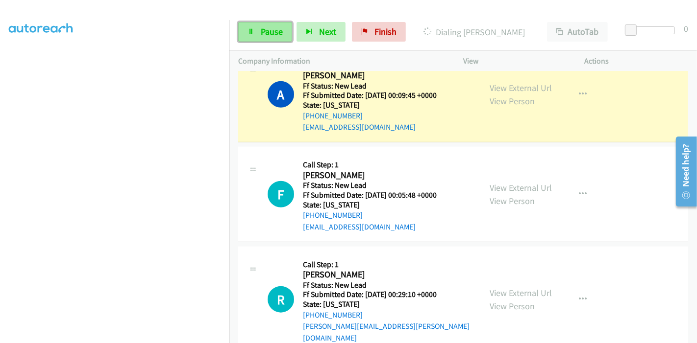
click at [271, 31] on span "Pause" at bounding box center [272, 31] width 22 height 11
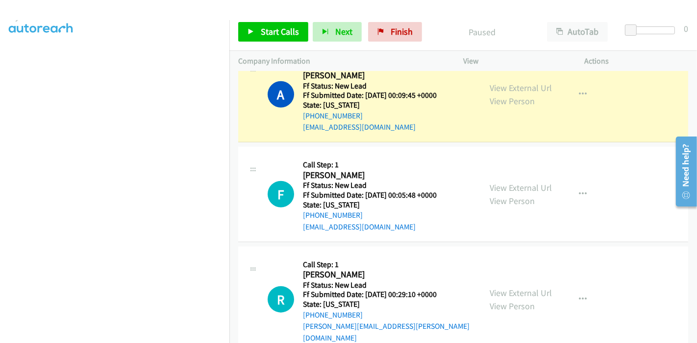
scroll to position [207, 0]
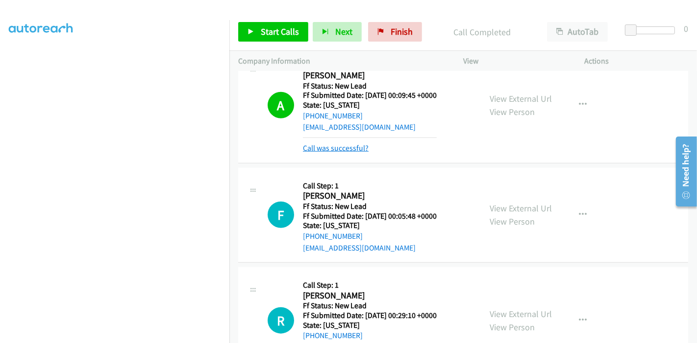
click at [348, 147] on link "Call was successful?" at bounding box center [336, 148] width 66 height 9
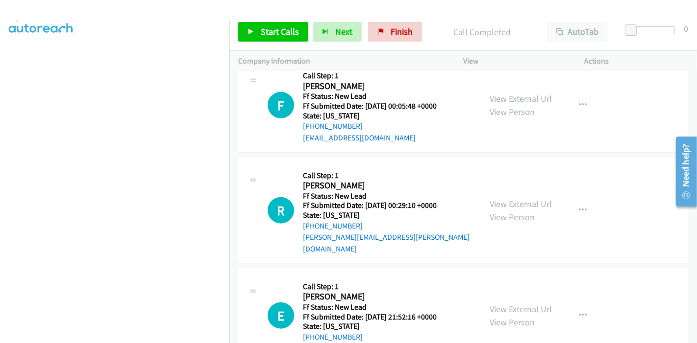
scroll to position [919, 0]
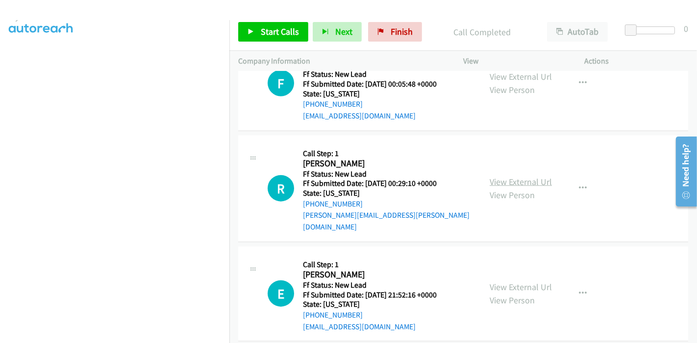
click at [498, 176] on link "View External Url" at bounding box center [520, 181] width 62 height 11
click at [273, 32] on span "Start Calls" at bounding box center [280, 31] width 38 height 11
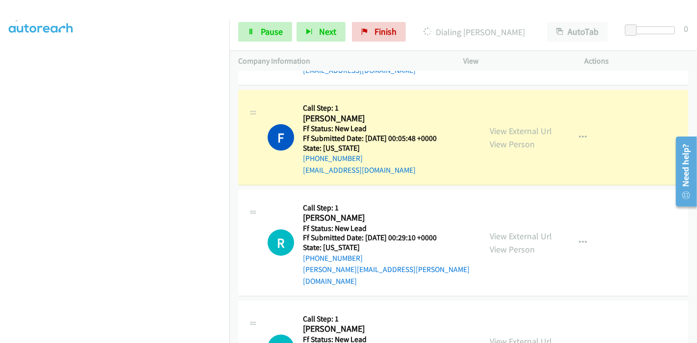
scroll to position [207, 0]
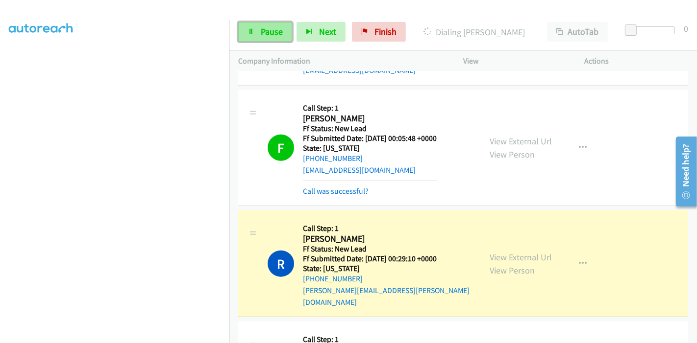
click at [254, 32] on link "Pause" at bounding box center [265, 32] width 54 height 20
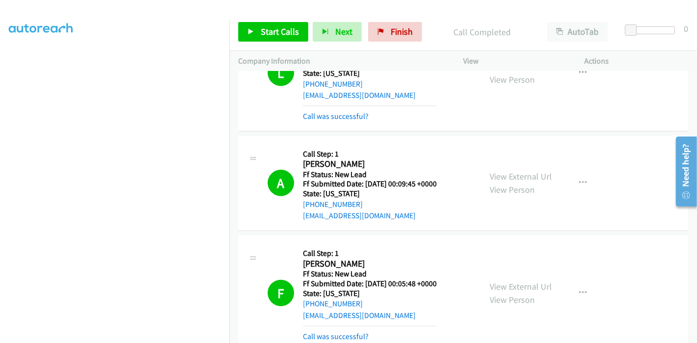
scroll to position [701, 0]
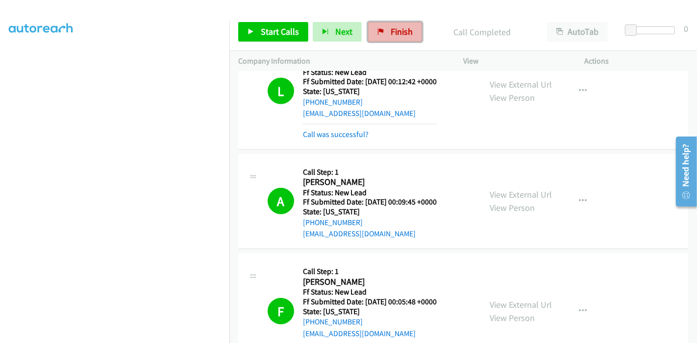
drag, startPoint x: 392, startPoint y: 27, endPoint x: 379, endPoint y: 36, distance: 15.6
click at [392, 27] on span "Finish" at bounding box center [401, 31] width 22 height 11
